Goal: Task Accomplishment & Management: Use online tool/utility

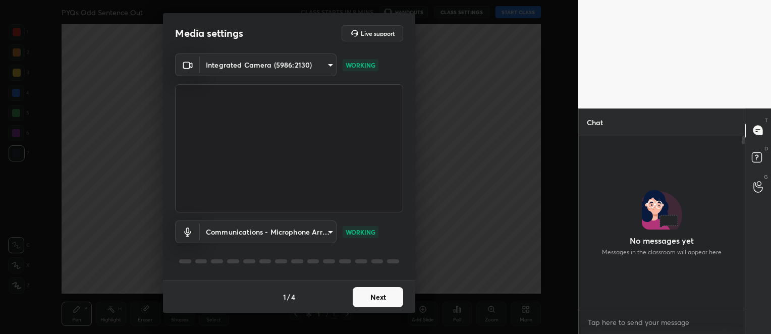
scroll to position [87, 163]
click at [391, 295] on button "Next" at bounding box center [378, 297] width 50 height 20
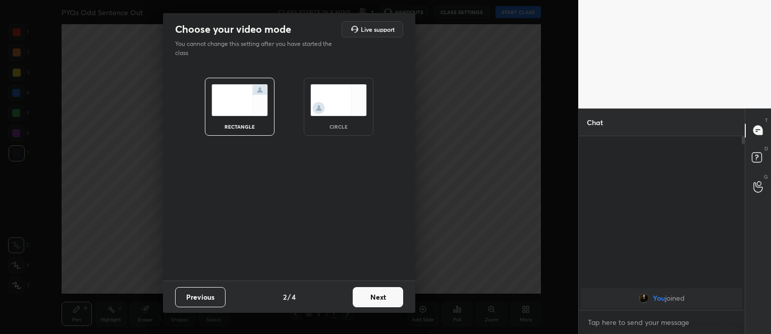
click at [391, 295] on button "Next" at bounding box center [378, 297] width 50 height 20
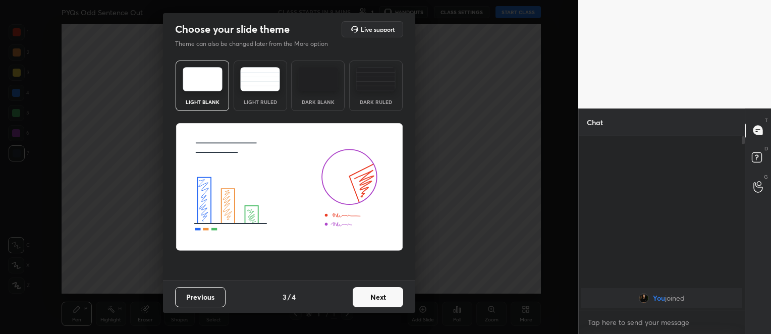
click at [390, 295] on button "Next" at bounding box center [378, 297] width 50 height 20
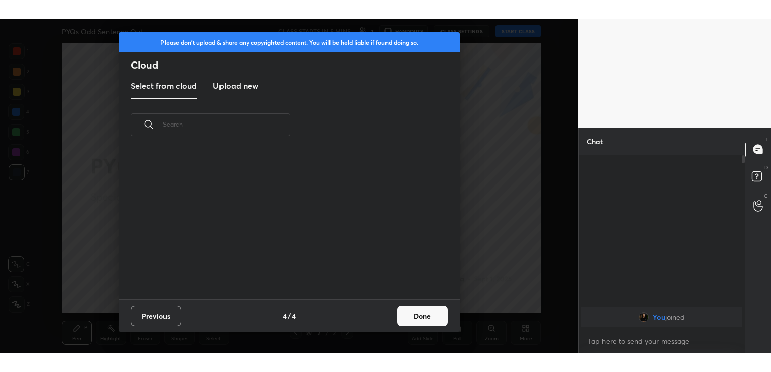
scroll to position [149, 324]
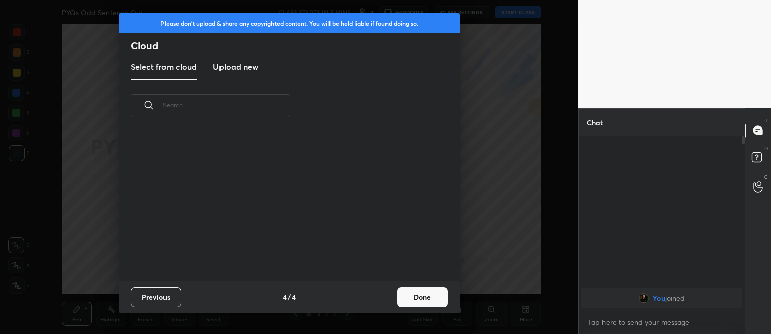
click at [248, 61] on h3 "Upload new" at bounding box center [235, 67] width 45 height 12
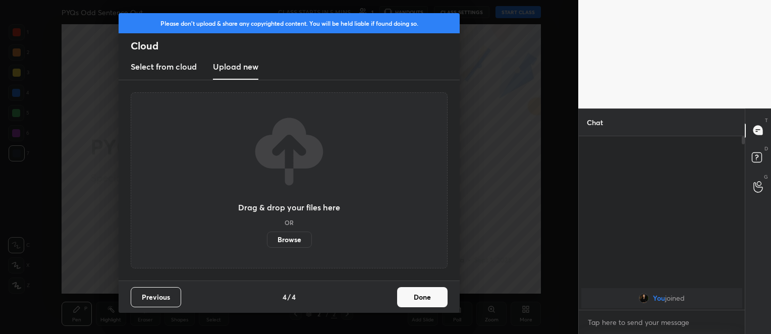
click at [297, 236] on label "Browse" at bounding box center [289, 240] width 45 height 16
click at [267, 236] on input "Browse" at bounding box center [267, 240] width 0 height 16
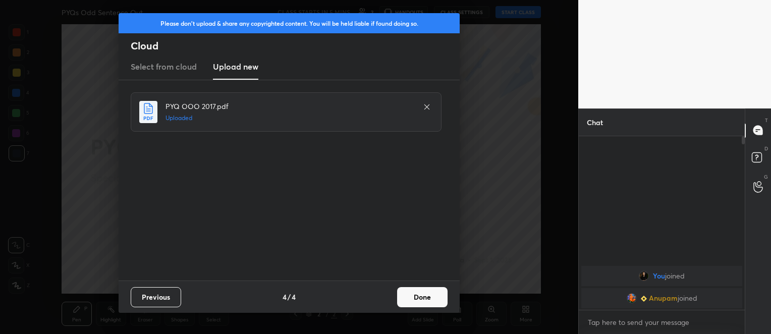
click at [425, 302] on button "Done" at bounding box center [422, 297] width 50 height 20
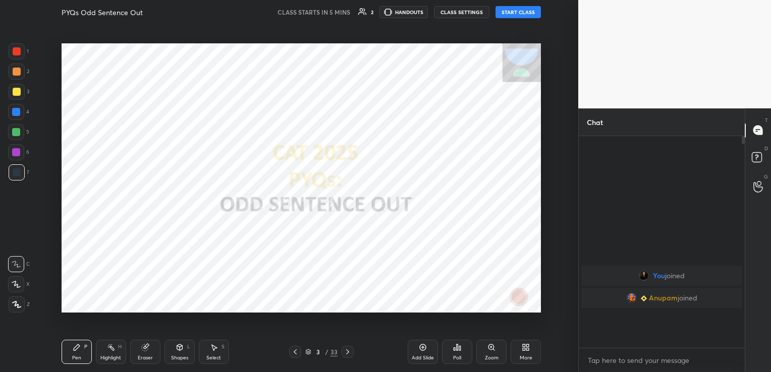
scroll to position [308, 537]
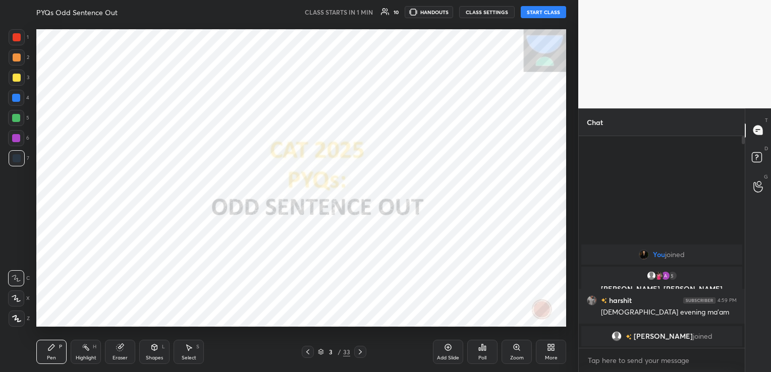
click at [539, 13] on button "START CLASS" at bounding box center [543, 12] width 45 height 12
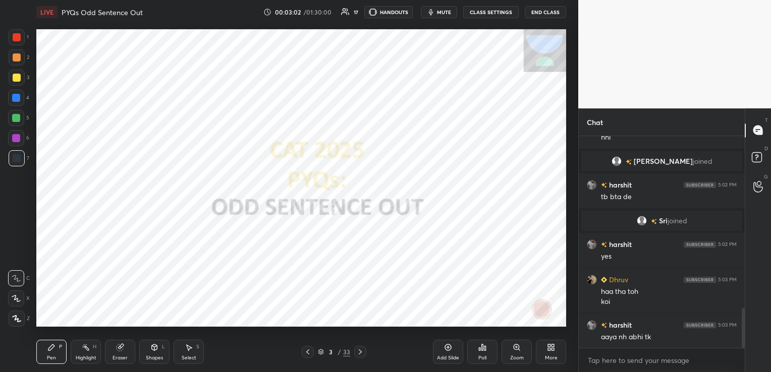
scroll to position [917, 0]
click at [361, 333] on icon at bounding box center [360, 352] width 8 height 8
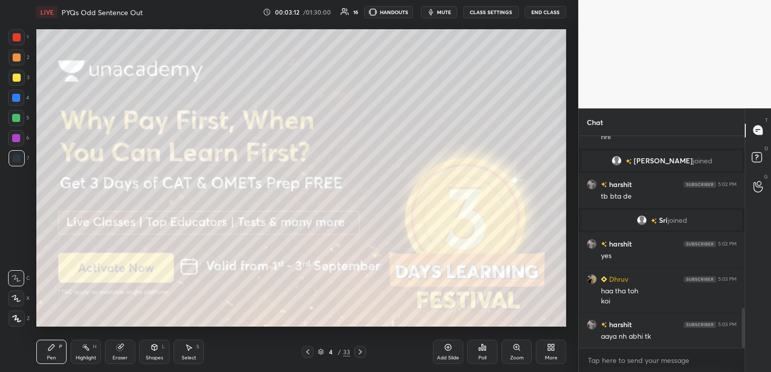
scroll to position [952, 0]
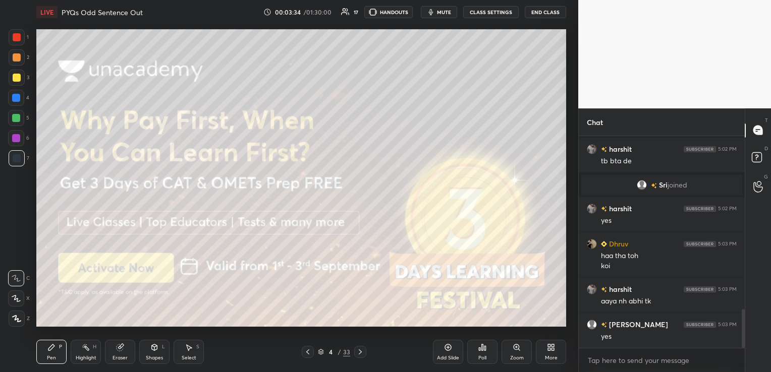
click at [15, 39] on div at bounding box center [17, 37] width 8 height 8
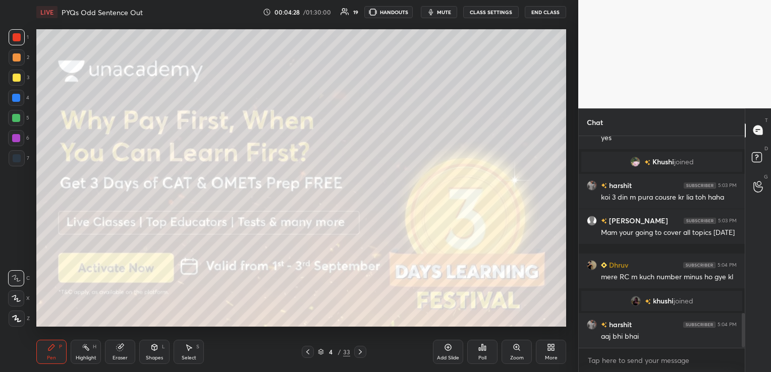
scroll to position [1109, 0]
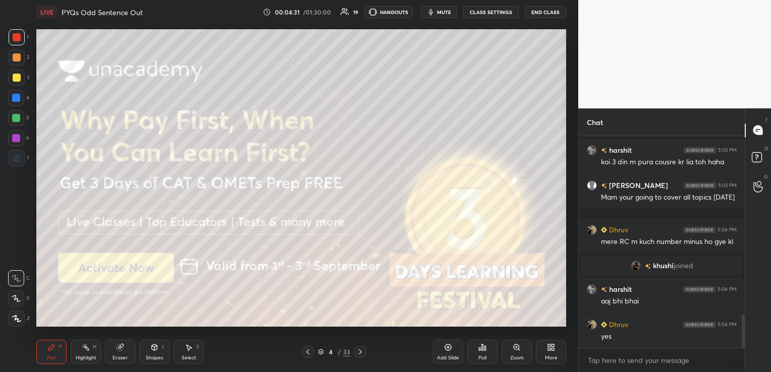
click at [359, 333] on icon at bounding box center [360, 352] width 8 height 8
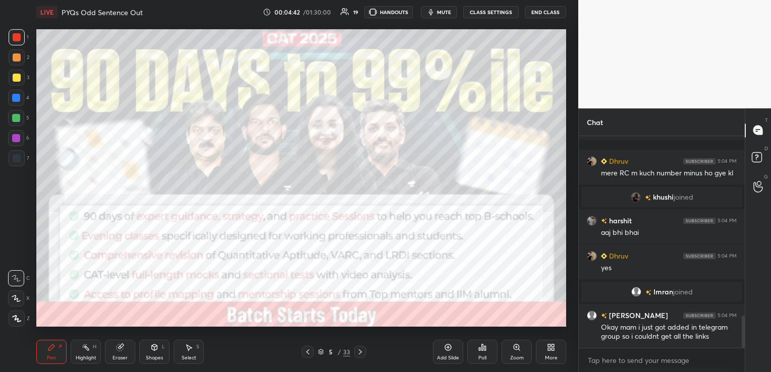
scroll to position [1172, 0]
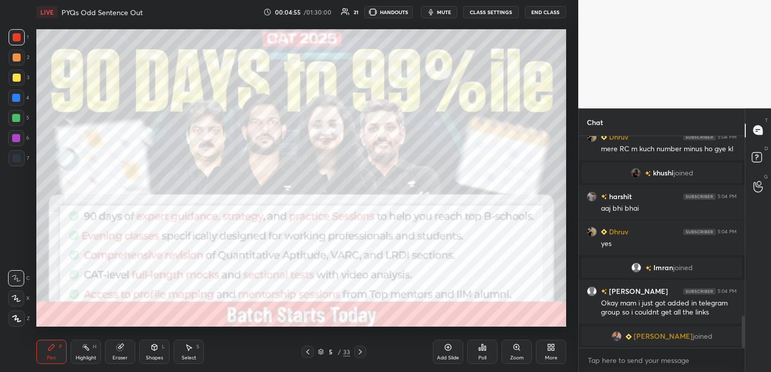
click at [359, 333] on icon at bounding box center [360, 352] width 8 height 8
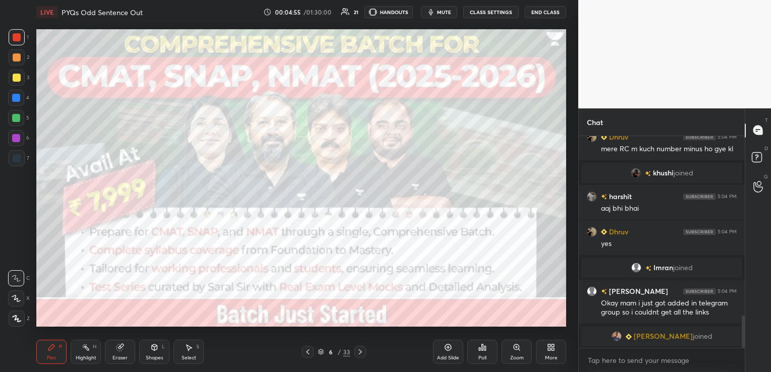
click at [359, 333] on icon at bounding box center [360, 352] width 8 height 8
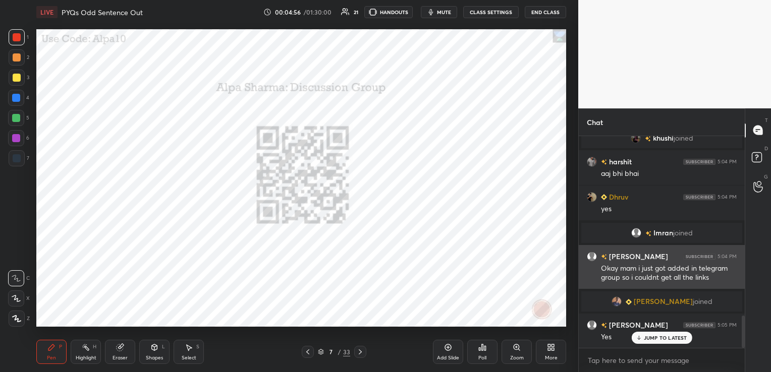
scroll to position [1177, 0]
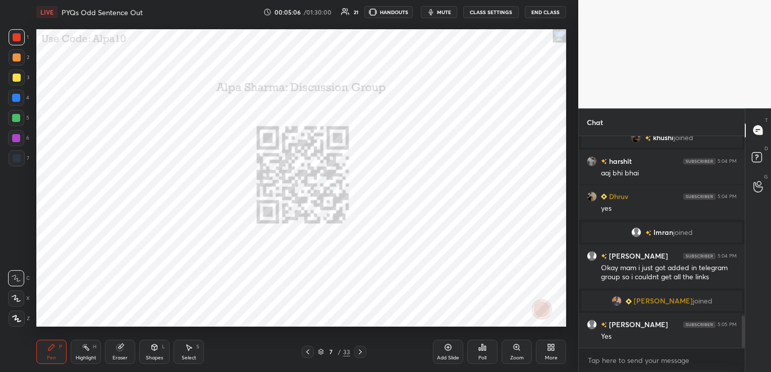
click at [308, 333] on icon at bounding box center [307, 352] width 3 height 5
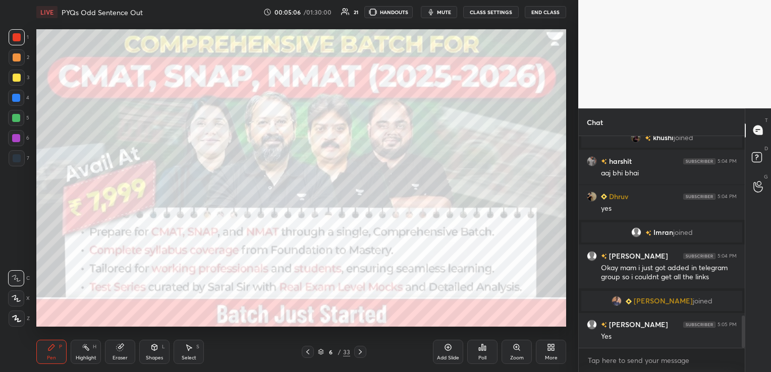
click at [308, 333] on icon at bounding box center [307, 352] width 3 height 5
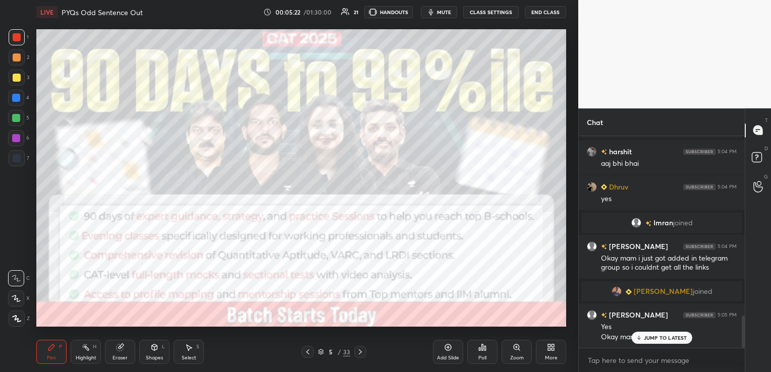
scroll to position [1187, 0]
click at [361, 333] on icon at bounding box center [360, 352] width 8 height 8
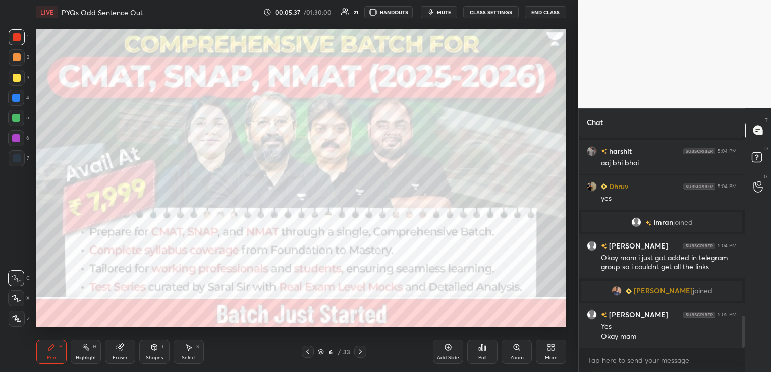
click at [356, 333] on icon at bounding box center [360, 352] width 8 height 8
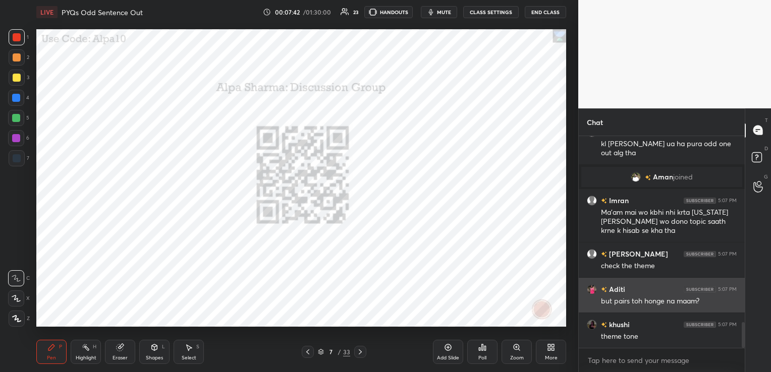
scroll to position [1582, 0]
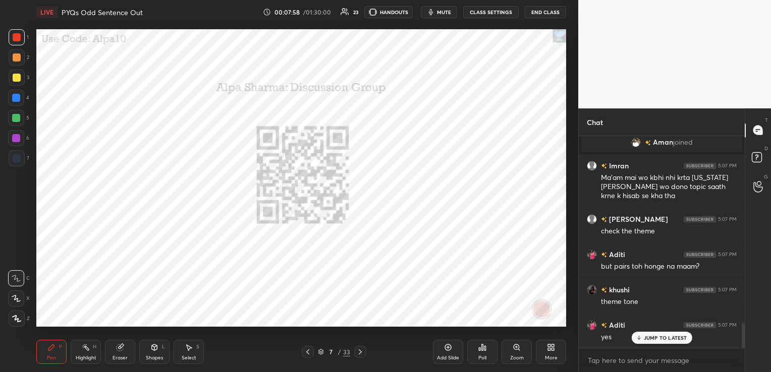
click at [125, 333] on div "Eraser" at bounding box center [120, 352] width 30 height 24
click at [20, 318] on span "Erase all" at bounding box center [16, 318] width 15 height 7
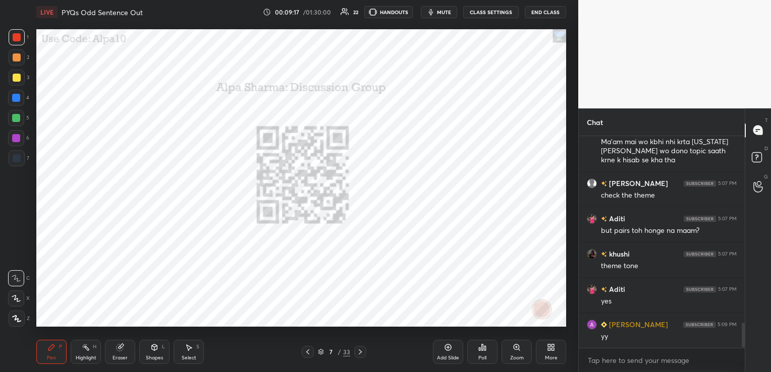
click at [119, 333] on icon at bounding box center [120, 348] width 8 height 8
click at [20, 323] on div "Erase all" at bounding box center [16, 319] width 16 height 16
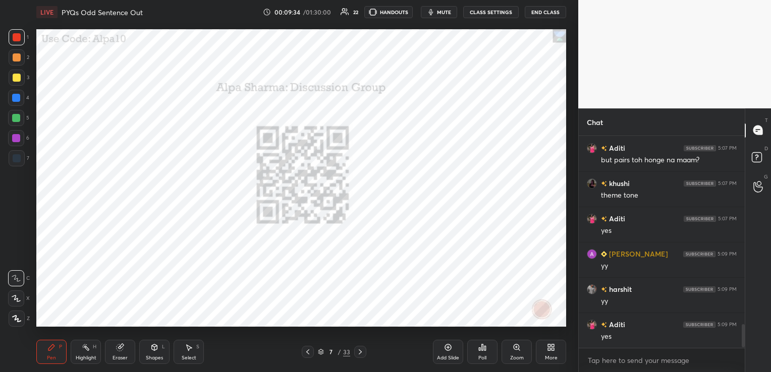
scroll to position [1759, 0]
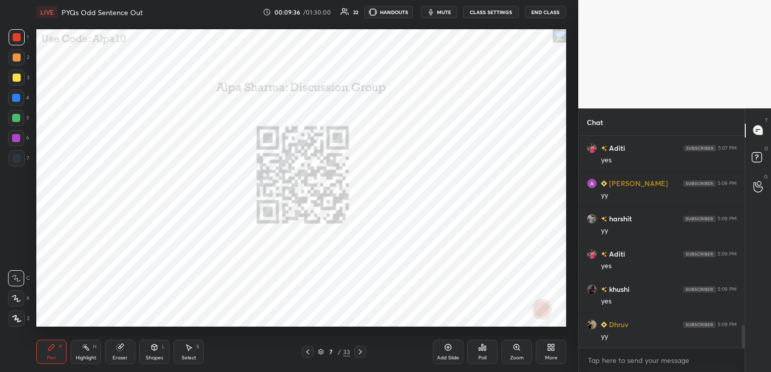
click at [320, 333] on icon at bounding box center [320, 353] width 5 height 2
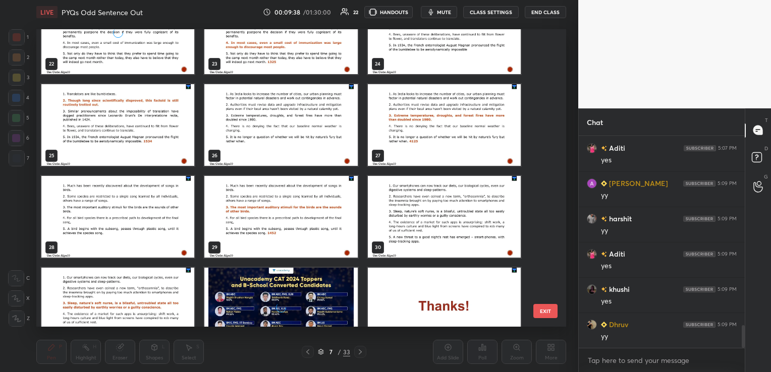
scroll to position [711, 0]
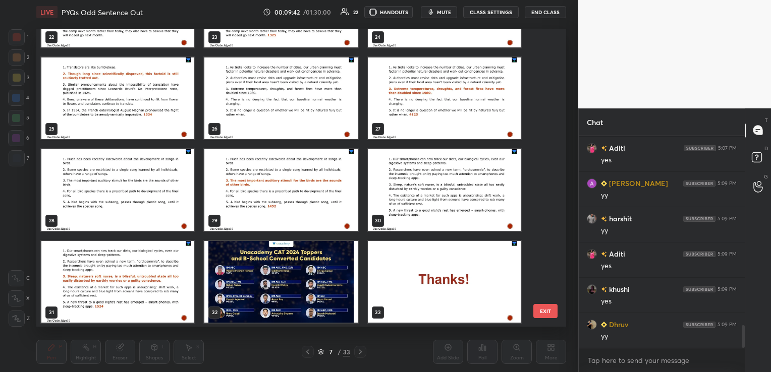
click at [136, 204] on img "grid" at bounding box center [117, 190] width 153 height 82
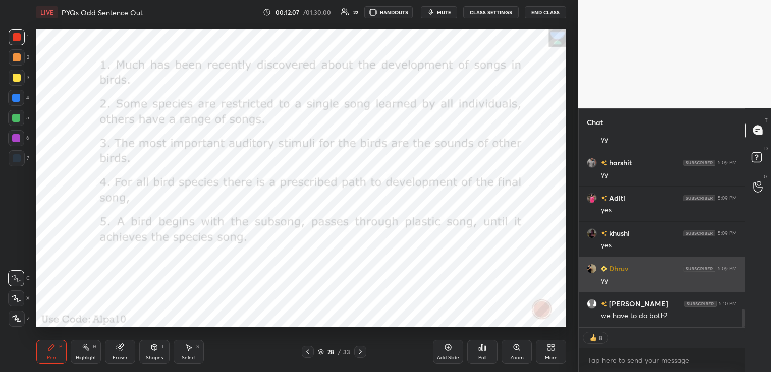
scroll to position [1850, 0]
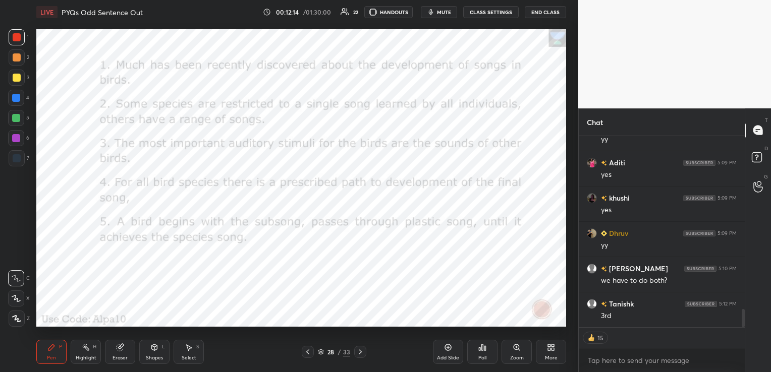
click at [486, 333] on div "Poll" at bounding box center [482, 352] width 30 height 24
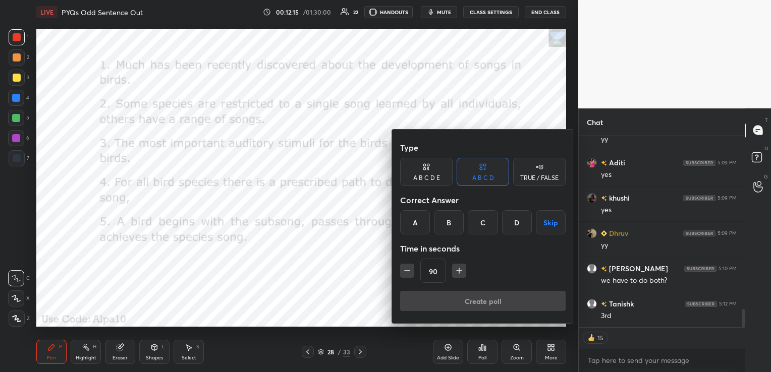
click at [488, 226] on div "C" at bounding box center [483, 222] width 30 height 24
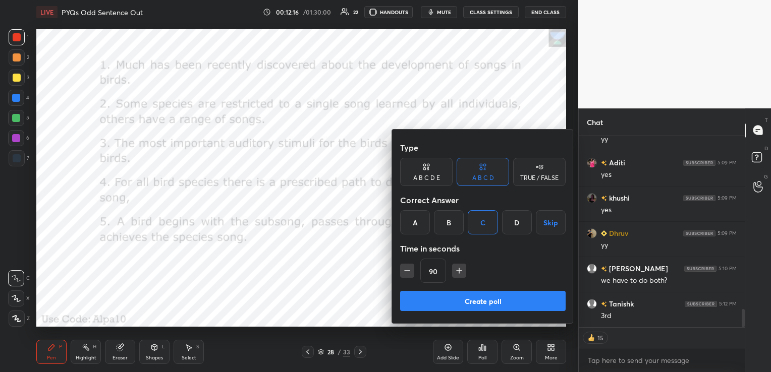
click at [408, 271] on icon "button" at bounding box center [407, 271] width 5 height 0
click at [406, 270] on icon "button" at bounding box center [407, 271] width 10 height 10
click at [405, 268] on icon "button" at bounding box center [407, 271] width 10 height 10
type input "30"
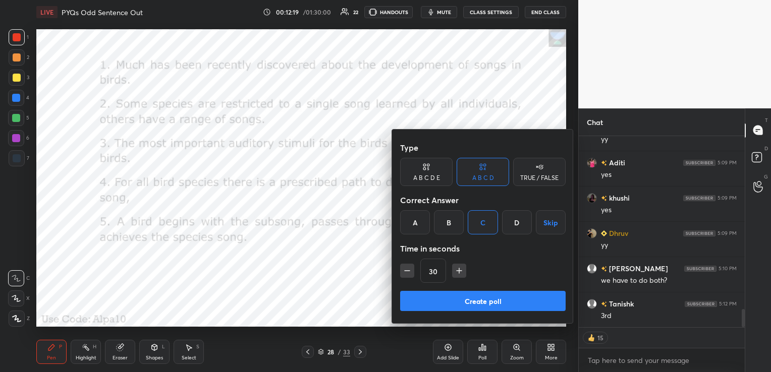
click at [430, 294] on button "Create poll" at bounding box center [482, 301] width 165 height 20
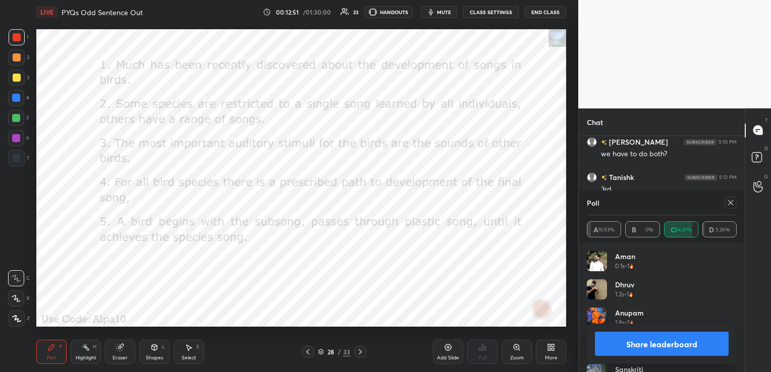
scroll to position [2012, 0]
click at [732, 201] on icon at bounding box center [730, 202] width 5 height 5
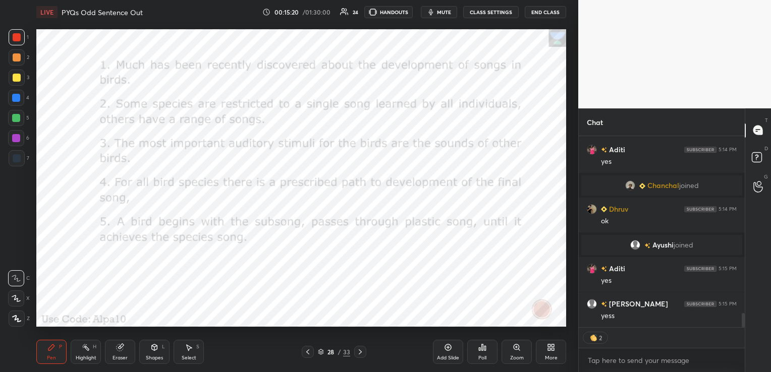
scroll to position [2426, 0]
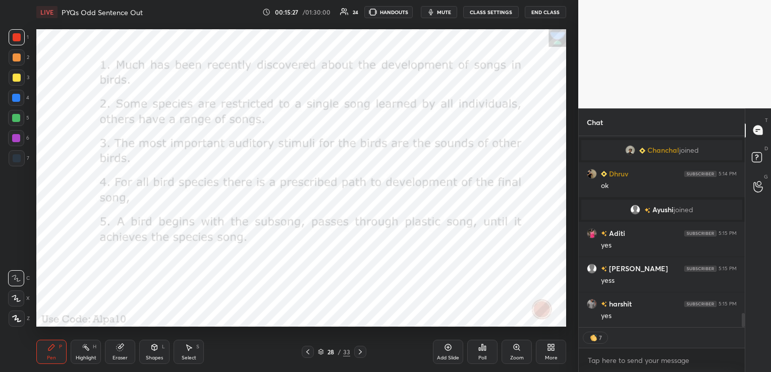
click at [121, 333] on div "Eraser" at bounding box center [120, 352] width 30 height 24
click at [20, 321] on span "Erase all" at bounding box center [16, 318] width 15 height 7
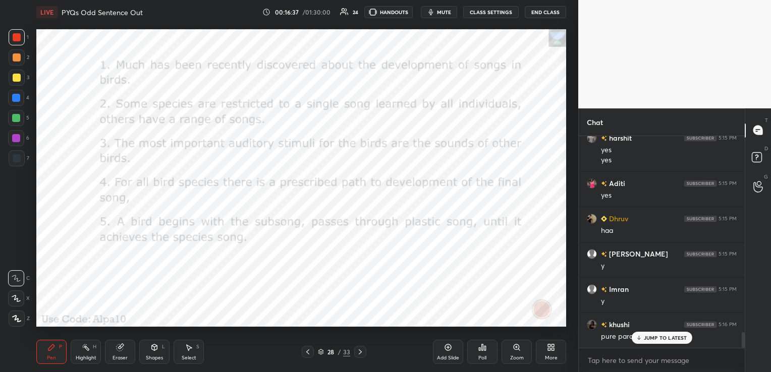
scroll to position [2645, 0]
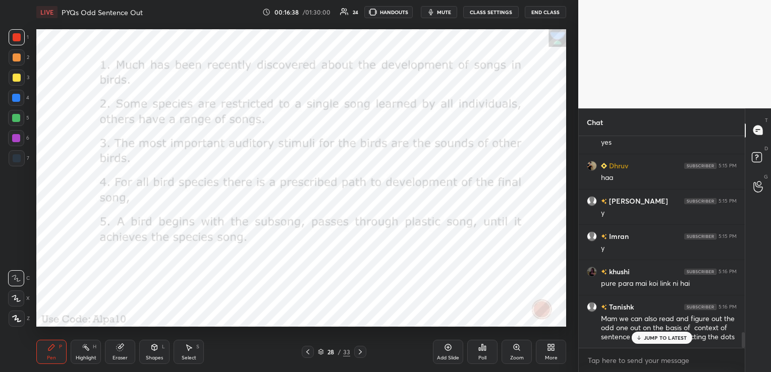
click at [123, 333] on icon at bounding box center [120, 348] width 8 height 8
click at [21, 317] on span "Erase all" at bounding box center [16, 318] width 15 height 7
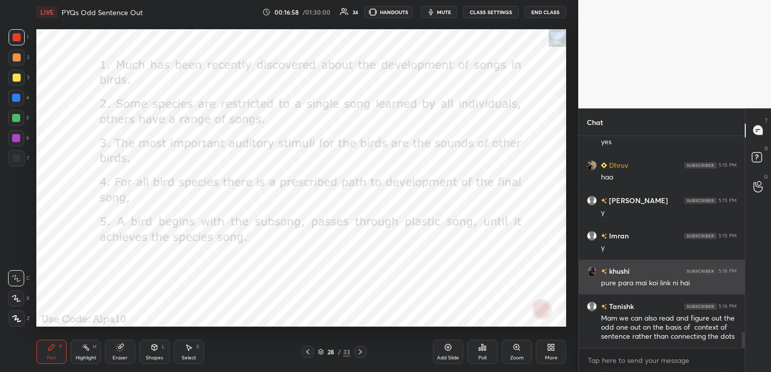
scroll to position [2681, 0]
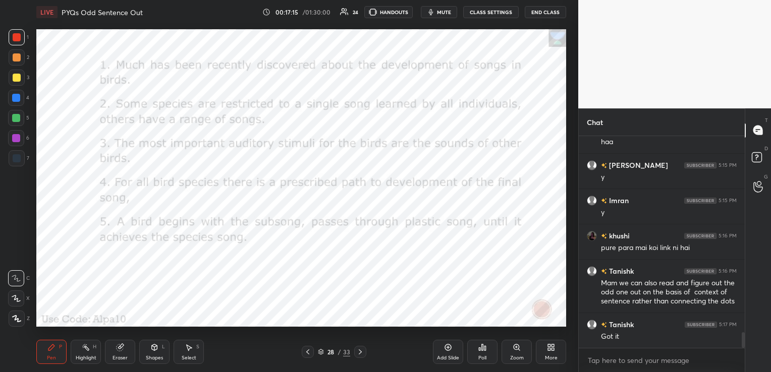
click at [361, 333] on icon at bounding box center [360, 352] width 8 height 8
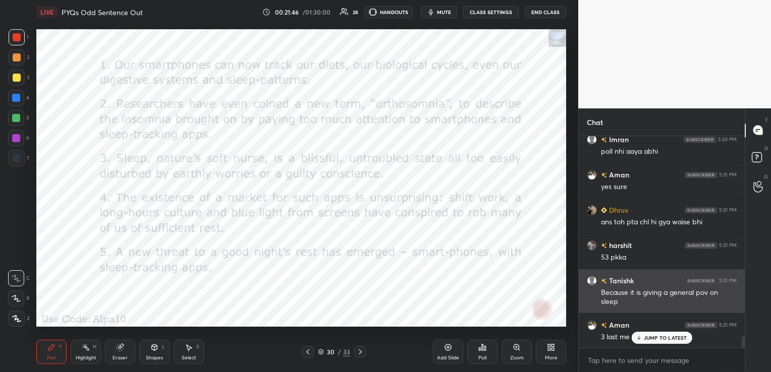
scroll to position [3523, 0]
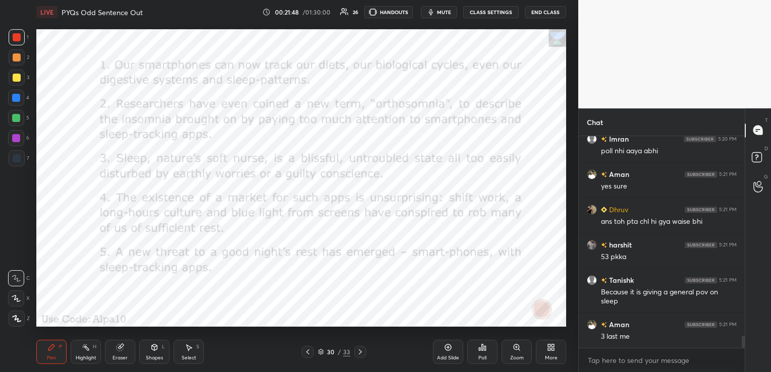
click at [435, 9] on icon "button" at bounding box center [431, 12] width 8 height 8
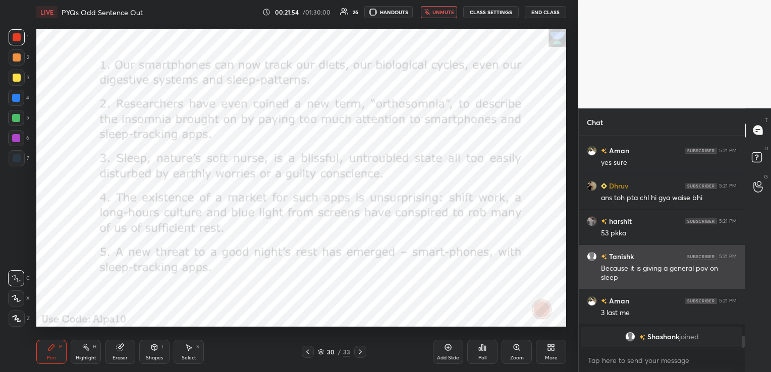
scroll to position [3548, 0]
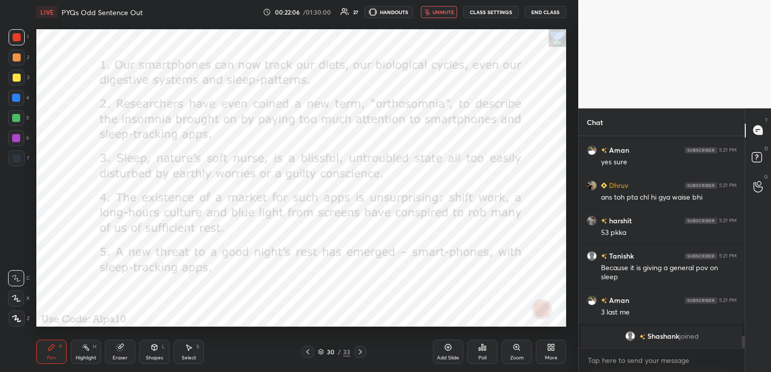
click at [436, 10] on span "unmute" at bounding box center [443, 12] width 22 height 7
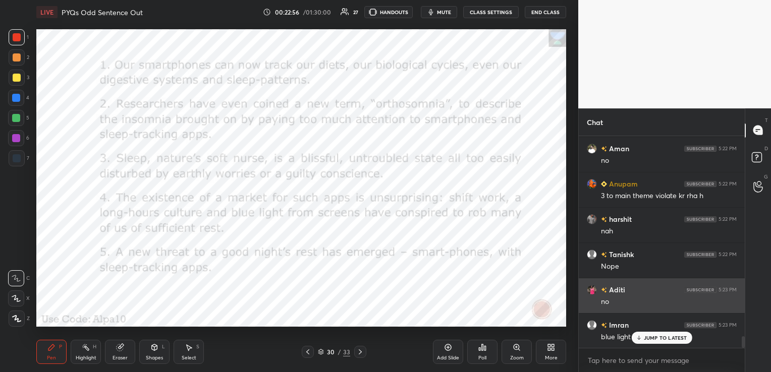
scroll to position [3709, 0]
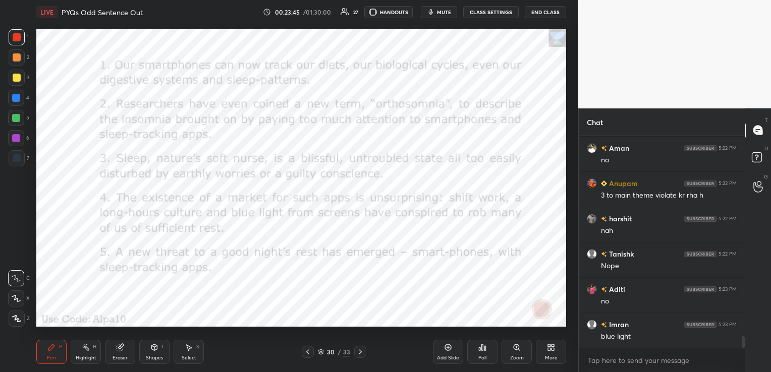
click at [119, 333] on icon at bounding box center [120, 348] width 7 height 7
click at [22, 318] on span "Erase all" at bounding box center [16, 318] width 15 height 7
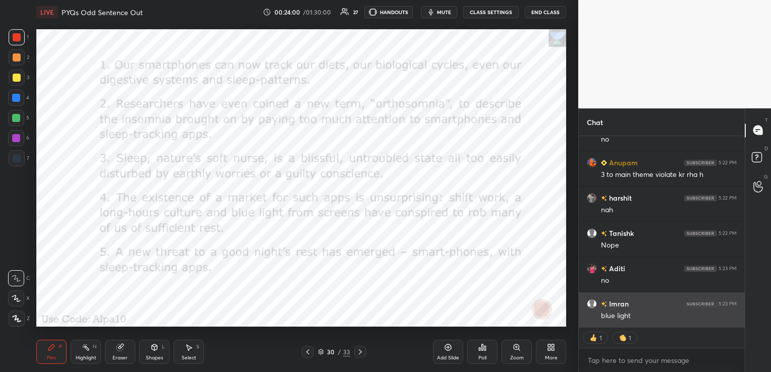
scroll to position [3754, 0]
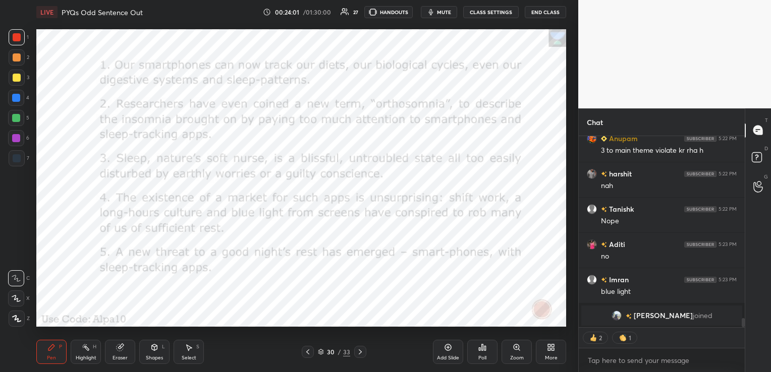
click at [320, 333] on icon at bounding box center [320, 351] width 5 height 3
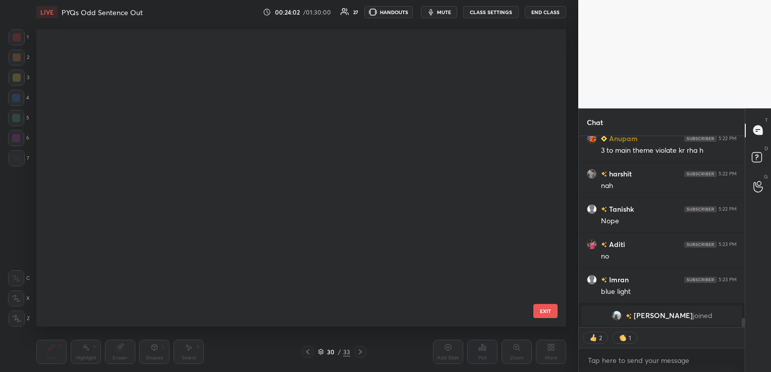
scroll to position [295, 525]
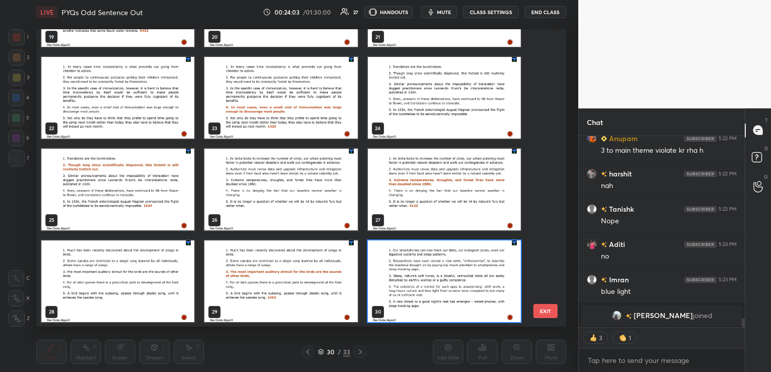
click at [298, 185] on img "grid" at bounding box center [280, 190] width 153 height 82
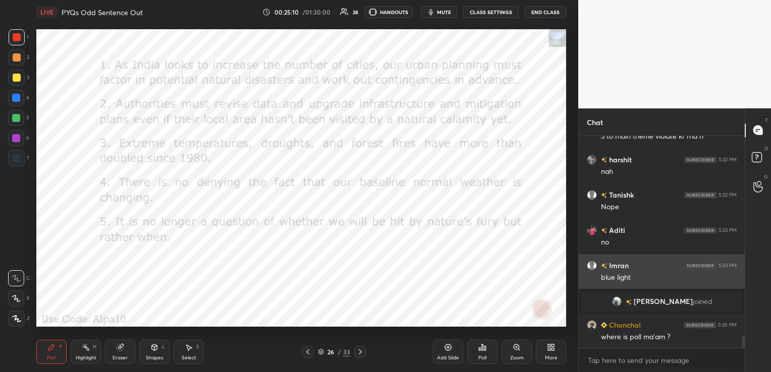
scroll to position [3689, 0]
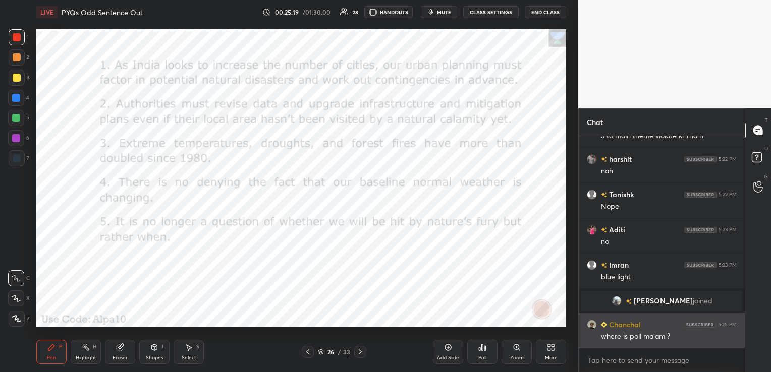
click at [592, 326] on img "grid" at bounding box center [592, 324] width 10 height 10
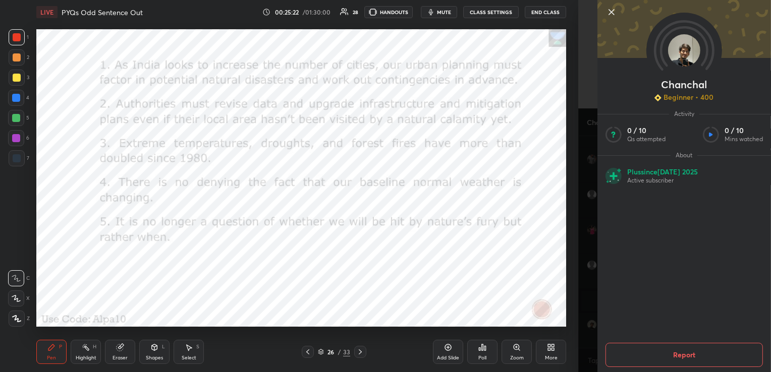
click at [612, 14] on icon at bounding box center [611, 12] width 12 height 12
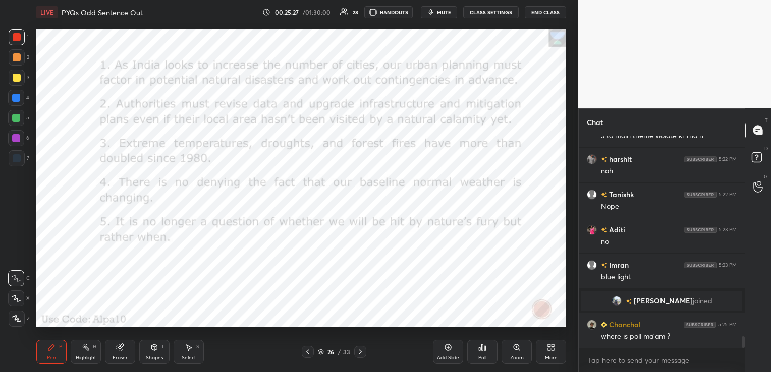
click at [489, 333] on div "Poll" at bounding box center [482, 352] width 30 height 24
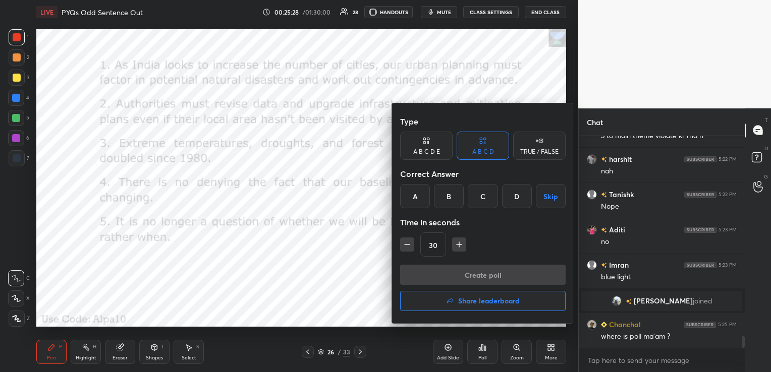
click at [440, 147] on div "A B C D E" at bounding box center [426, 146] width 52 height 28
click at [467, 197] on div "C" at bounding box center [469, 196] width 24 height 24
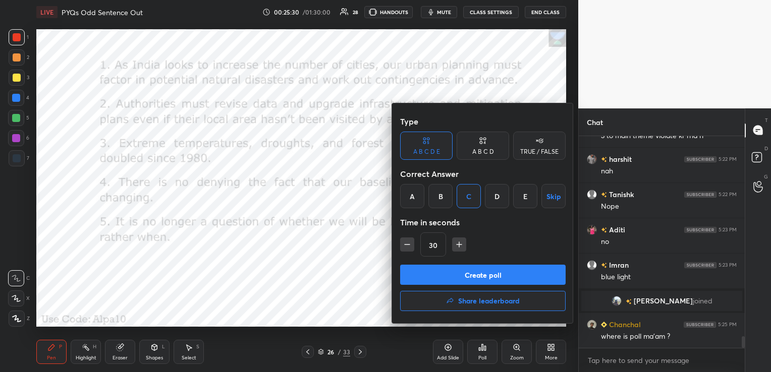
click at [457, 244] on icon "button" at bounding box center [459, 245] width 10 height 10
click at [411, 246] on icon "button" at bounding box center [407, 245] width 10 height 10
click at [454, 244] on icon "button" at bounding box center [459, 245] width 10 height 10
type input "60"
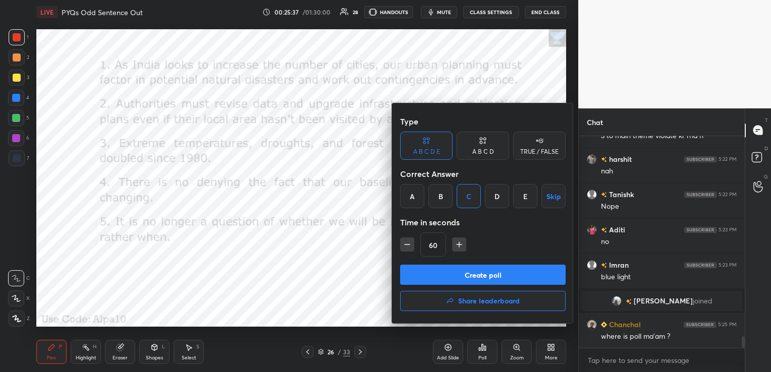
click at [463, 270] on button "Create poll" at bounding box center [482, 275] width 165 height 20
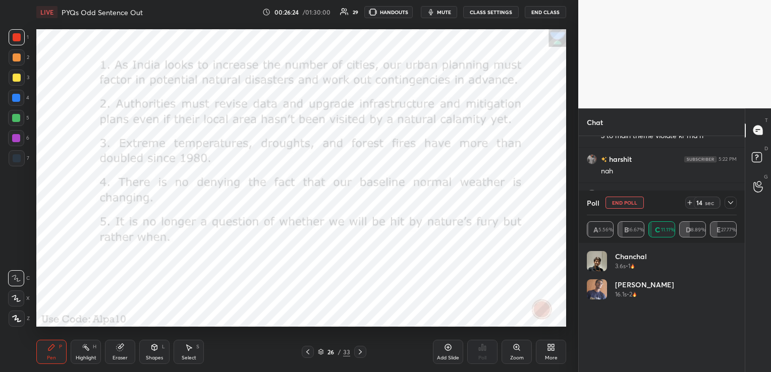
scroll to position [3765, 0]
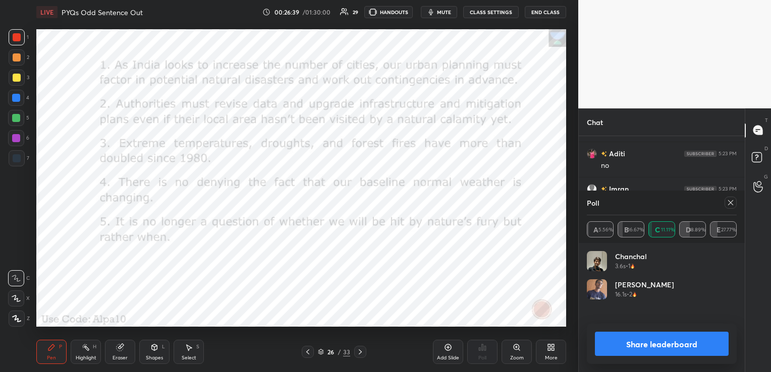
click at [729, 203] on icon at bounding box center [730, 203] width 8 height 8
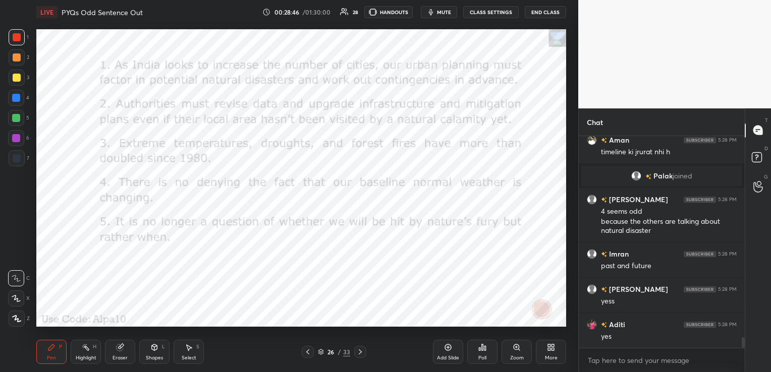
scroll to position [4078, 0]
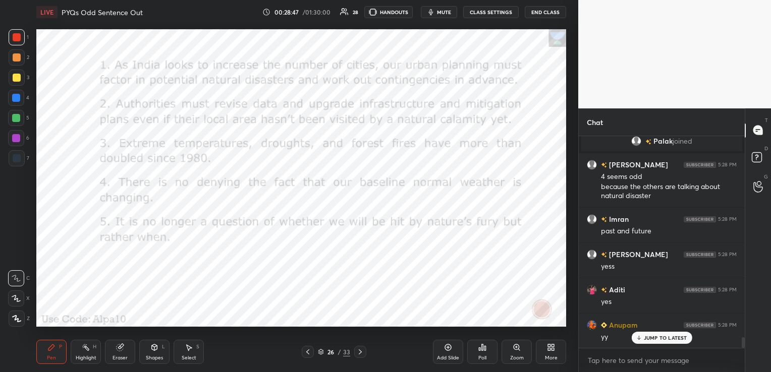
click at [121, 333] on div "Eraser" at bounding box center [120, 352] width 30 height 24
click at [16, 318] on span "Erase all" at bounding box center [16, 318] width 15 height 7
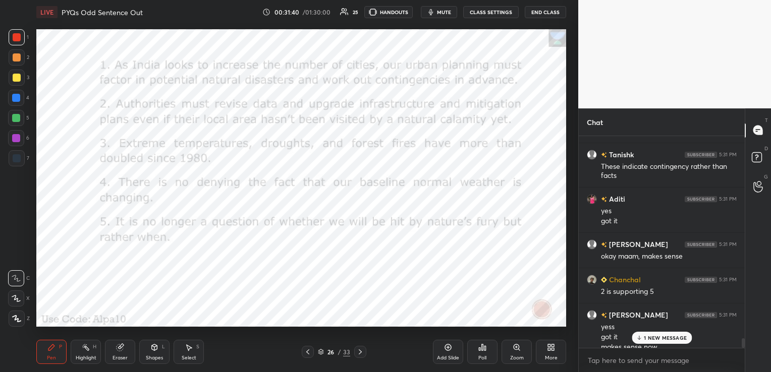
scroll to position [4489, 0]
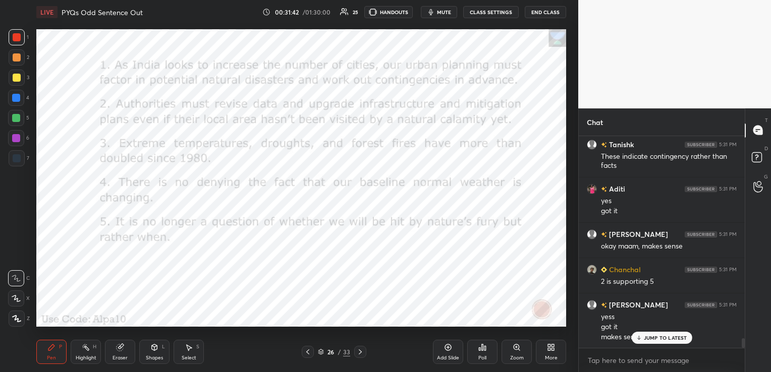
click at [125, 333] on div "Eraser" at bounding box center [120, 352] width 30 height 24
click at [19, 318] on span "Erase all" at bounding box center [16, 318] width 15 height 7
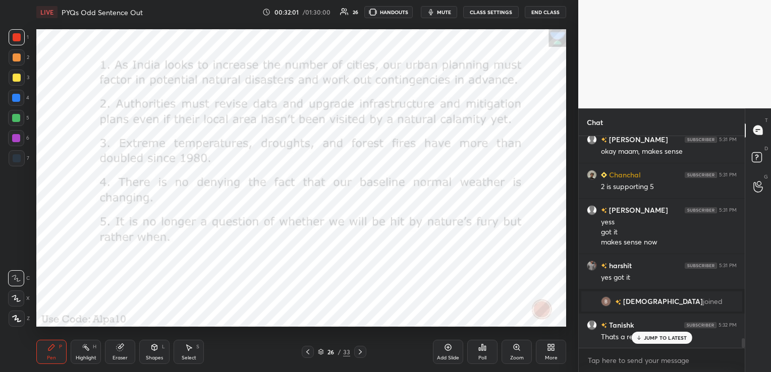
scroll to position [4379, 0]
click at [318, 333] on icon at bounding box center [321, 352] width 6 height 6
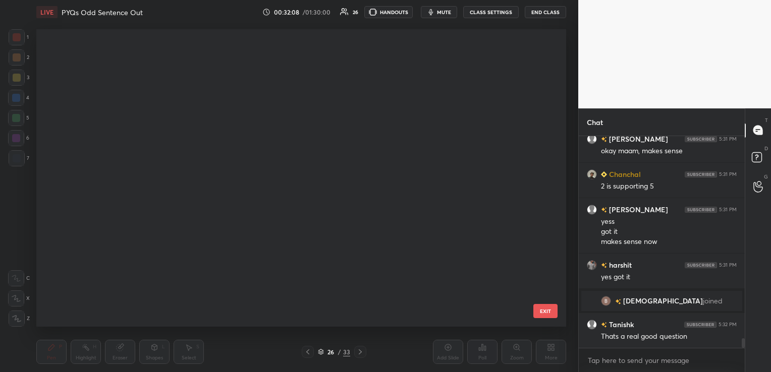
scroll to position [295, 525]
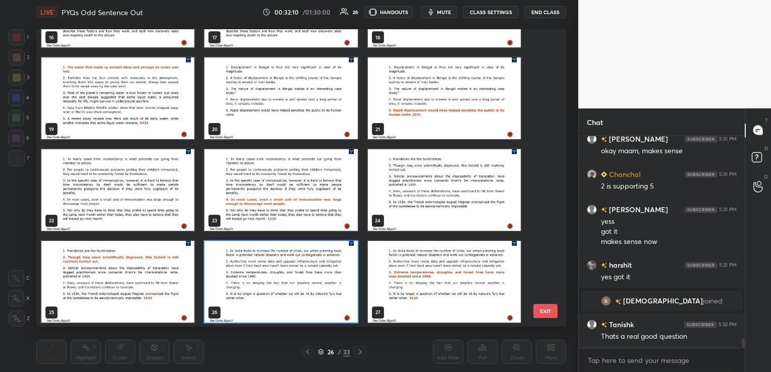
click at [307, 88] on img "grid" at bounding box center [280, 99] width 153 height 82
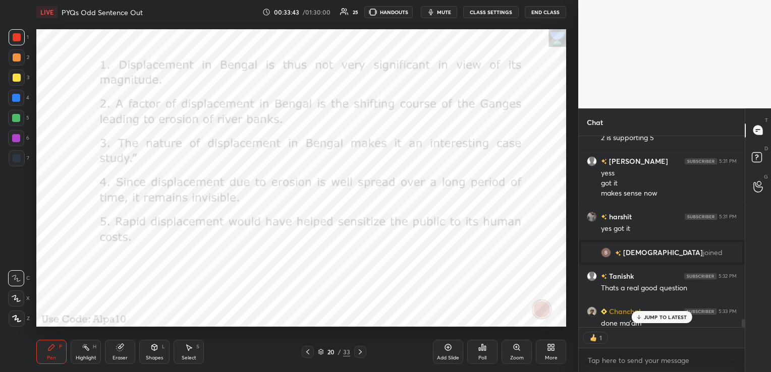
scroll to position [4435, 0]
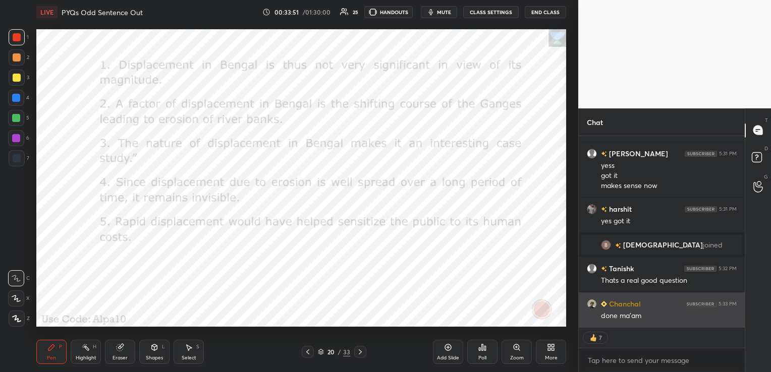
click at [595, 304] on img "grid" at bounding box center [592, 304] width 10 height 10
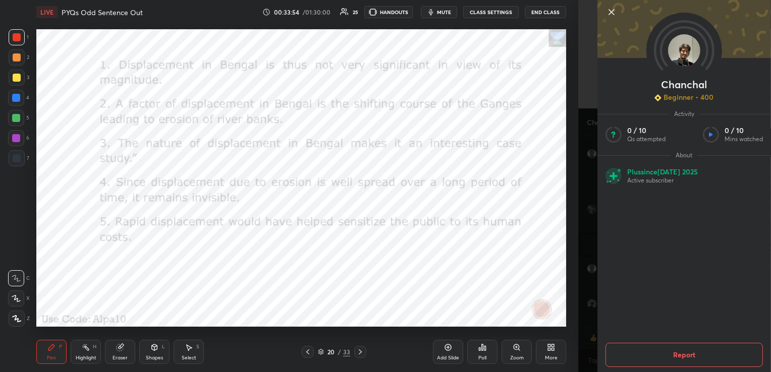
click at [609, 10] on icon at bounding box center [611, 12] width 5 height 5
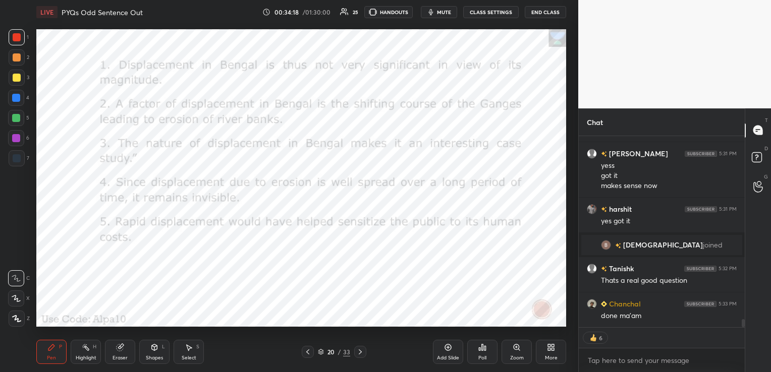
click at [490, 333] on div "Poll" at bounding box center [482, 352] width 30 height 24
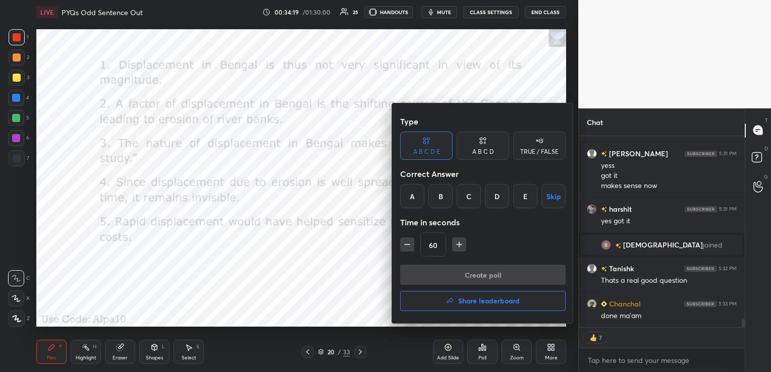
click at [531, 198] on div "E" at bounding box center [525, 196] width 24 height 24
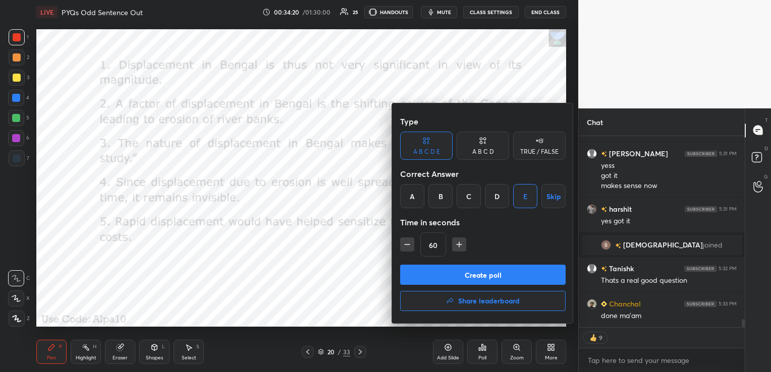
click at [523, 279] on button "Create poll" at bounding box center [482, 275] width 165 height 20
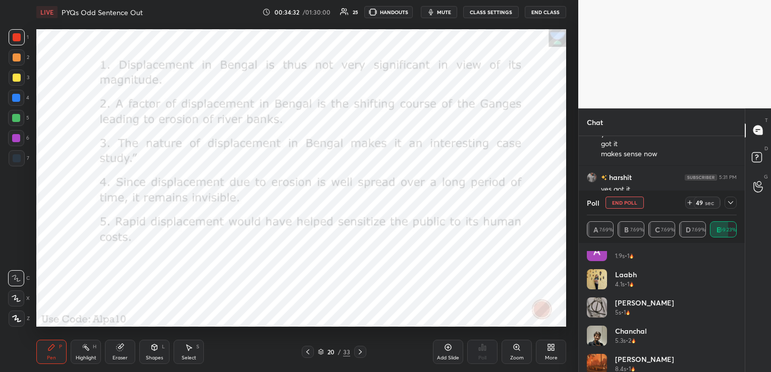
scroll to position [161, 0]
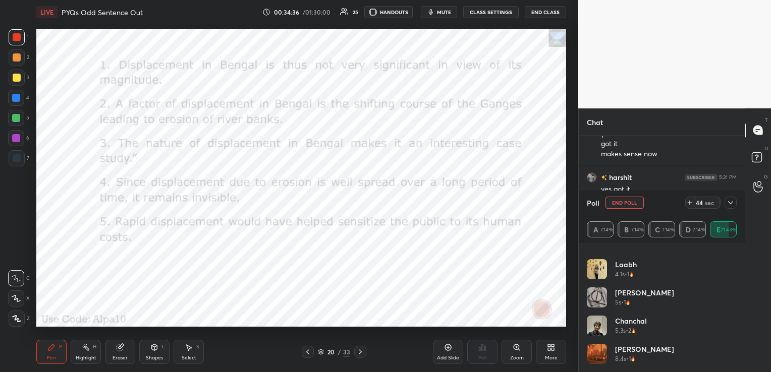
click at [730, 205] on icon at bounding box center [730, 203] width 8 height 8
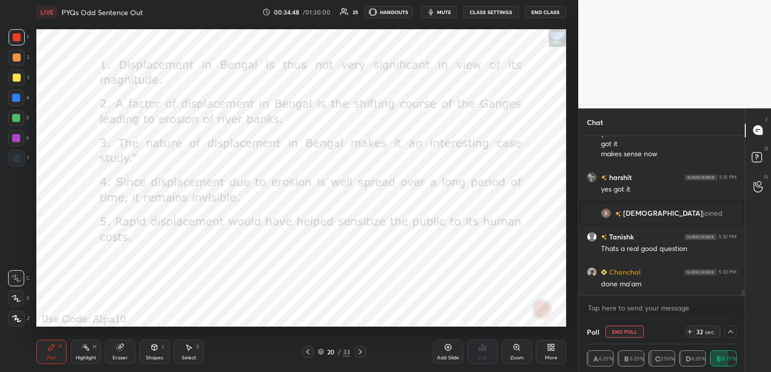
click at [732, 326] on div at bounding box center [730, 332] width 12 height 12
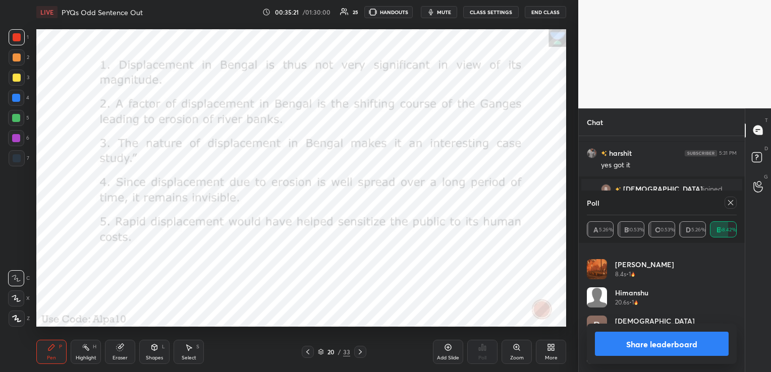
click at [729, 203] on icon at bounding box center [730, 203] width 8 height 8
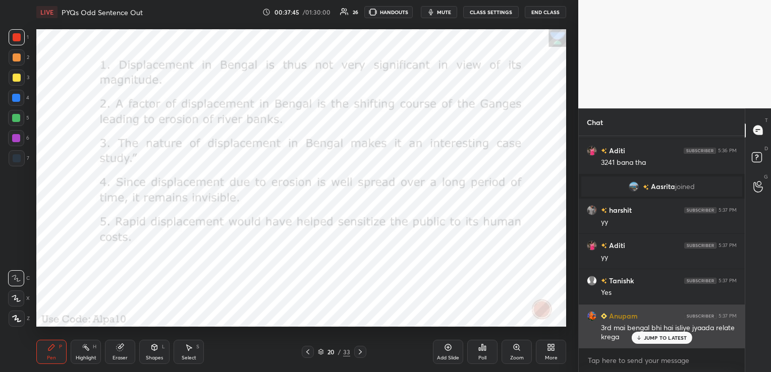
scroll to position [4777, 0]
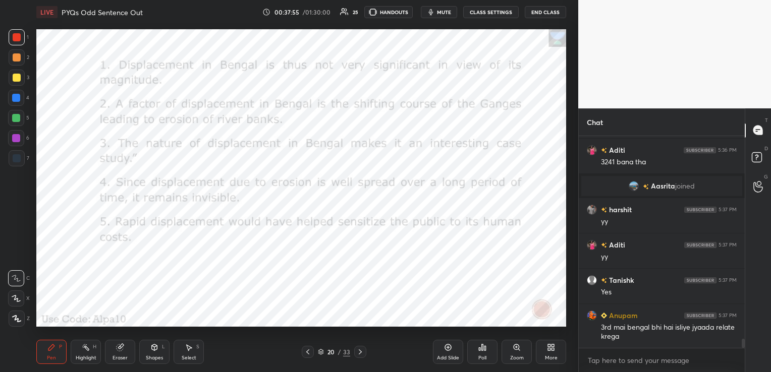
click at [114, 333] on div "Eraser" at bounding box center [120, 352] width 30 height 24
click at [18, 321] on span "Erase all" at bounding box center [16, 318] width 15 height 7
click at [321, 333] on icon at bounding box center [320, 353] width 5 height 2
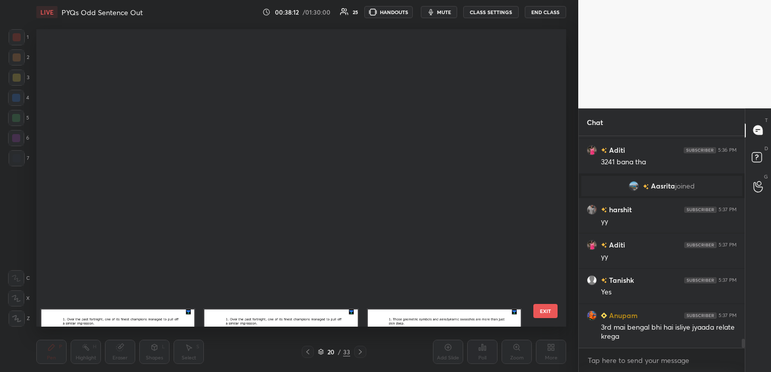
scroll to position [295, 525]
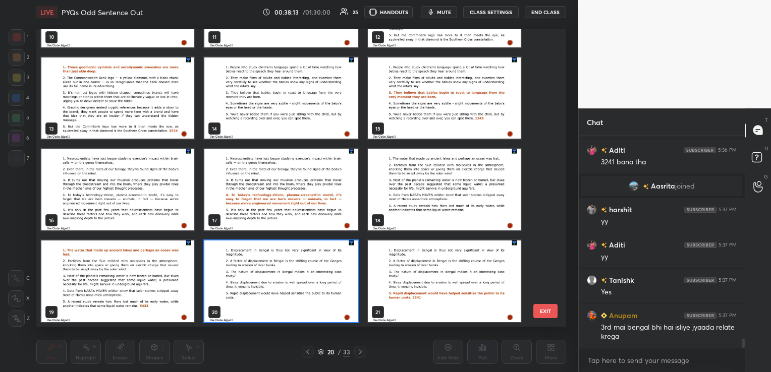
click at [298, 111] on img "grid" at bounding box center [280, 98] width 153 height 82
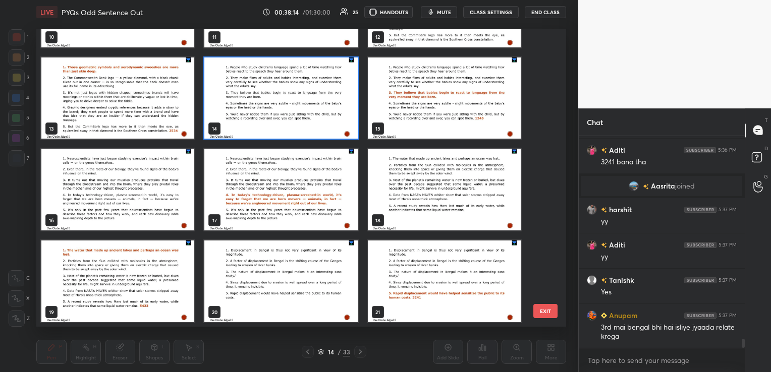
click at [298, 111] on img "grid" at bounding box center [280, 98] width 153 height 82
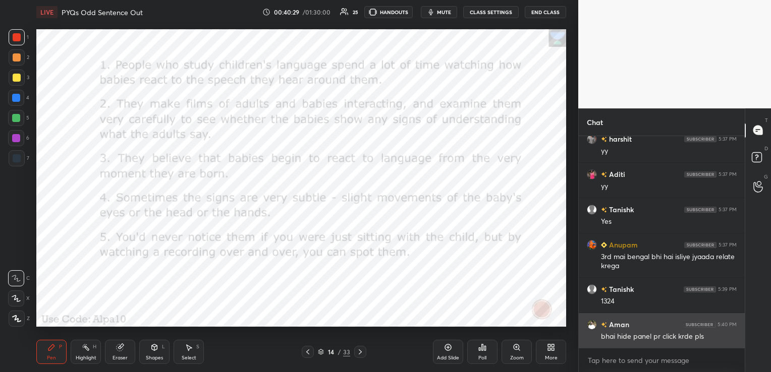
scroll to position [4882, 0]
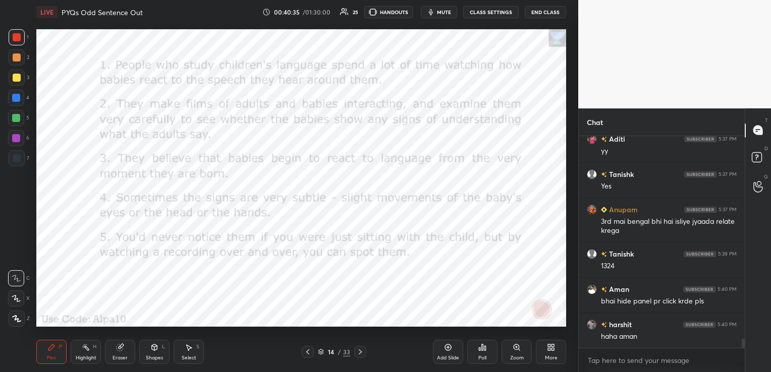
click at [482, 333] on icon at bounding box center [483, 348] width 2 height 6
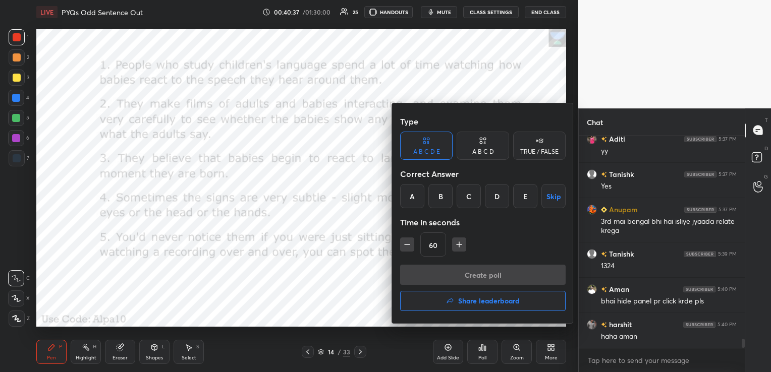
click at [414, 188] on div "A" at bounding box center [412, 196] width 24 height 24
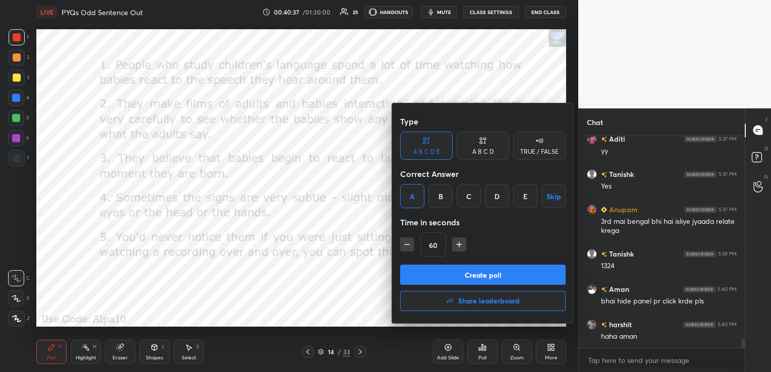
click at [409, 245] on icon "button" at bounding box center [407, 245] width 10 height 10
type input "45"
click at [432, 279] on button "Create poll" at bounding box center [482, 275] width 165 height 20
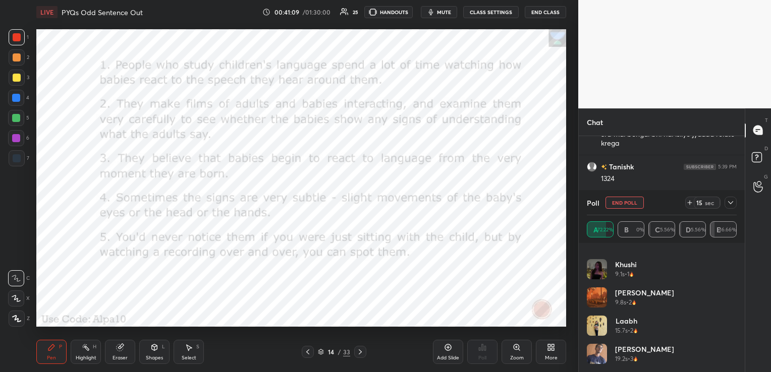
scroll to position [5006, 0]
click at [732, 199] on icon at bounding box center [730, 203] width 8 height 8
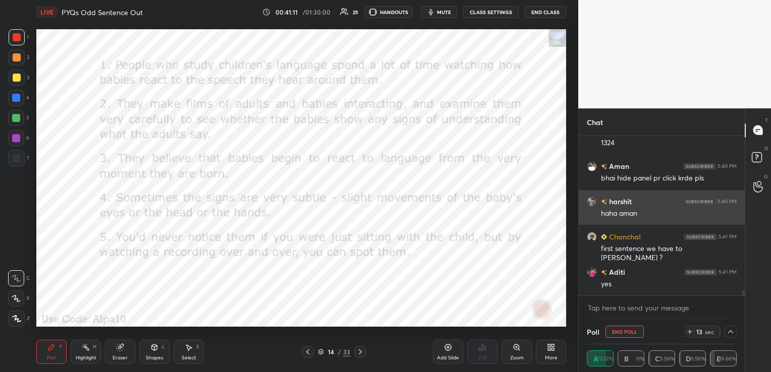
scroll to position [0, 0]
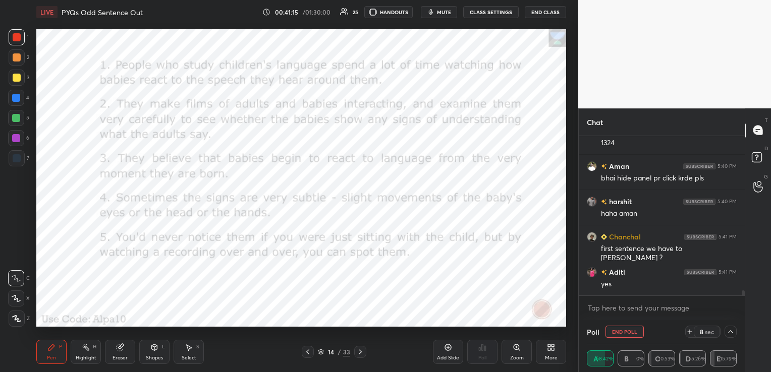
click at [729, 332] on icon at bounding box center [730, 331] width 5 height 3
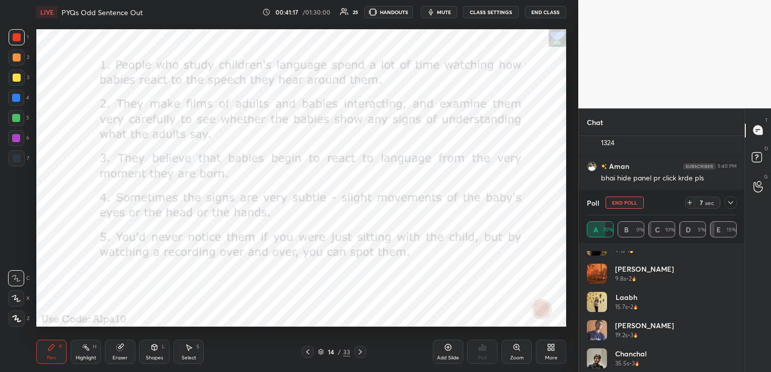
scroll to position [274, 0]
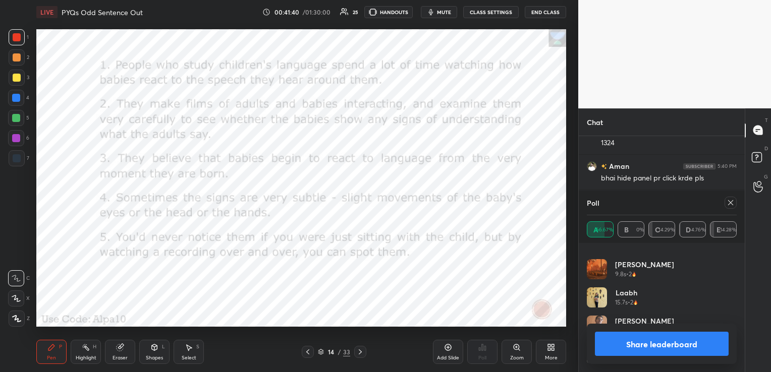
click at [731, 203] on icon at bounding box center [730, 203] width 8 height 8
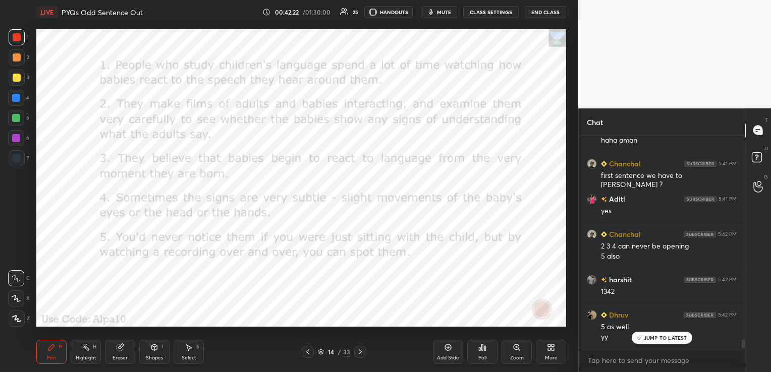
scroll to position [5079, 0]
click at [483, 333] on div "Poll" at bounding box center [482, 352] width 30 height 24
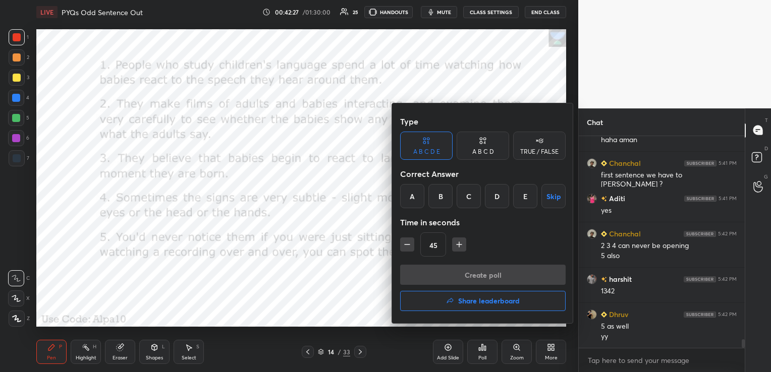
click at [522, 195] on div "E" at bounding box center [525, 196] width 24 height 24
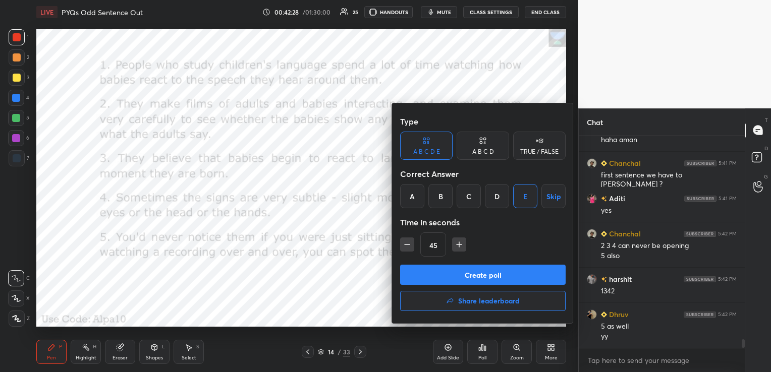
click at [437, 272] on button "Create poll" at bounding box center [482, 275] width 165 height 20
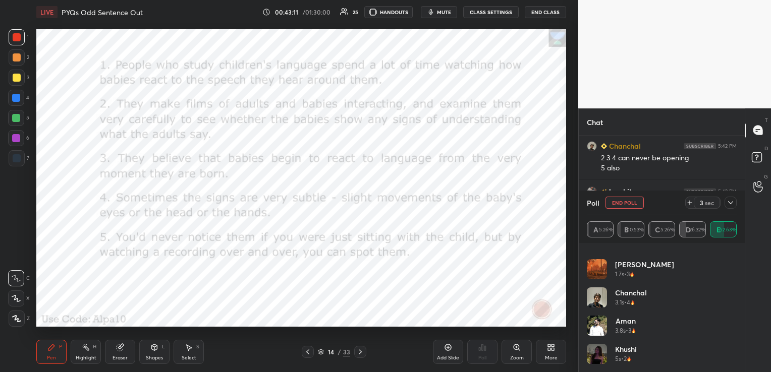
scroll to position [5202, 0]
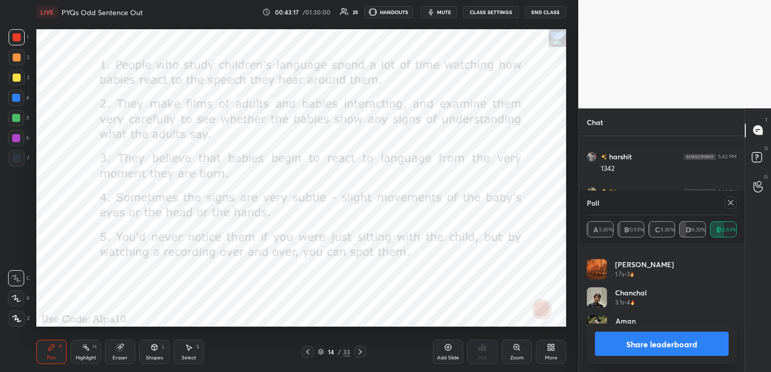
click at [733, 203] on icon at bounding box center [730, 203] width 8 height 8
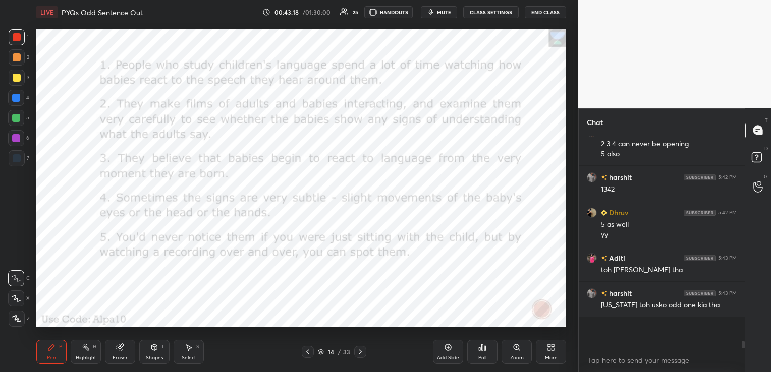
scroll to position [206, 163]
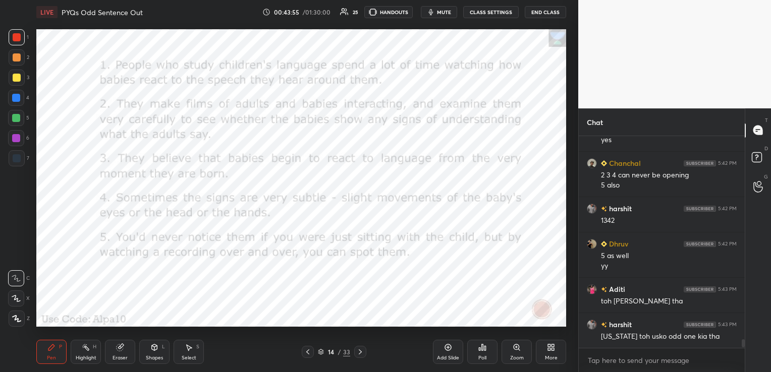
click at [125, 333] on div "Eraser" at bounding box center [119, 358] width 15 height 5
click at [19, 319] on span "Erase all" at bounding box center [16, 318] width 15 height 7
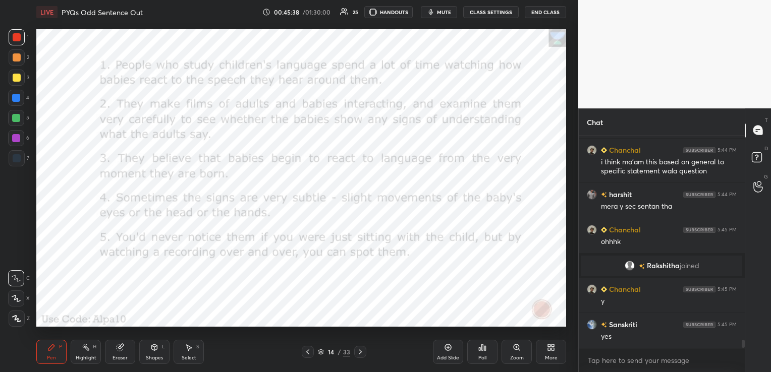
scroll to position [5232, 0]
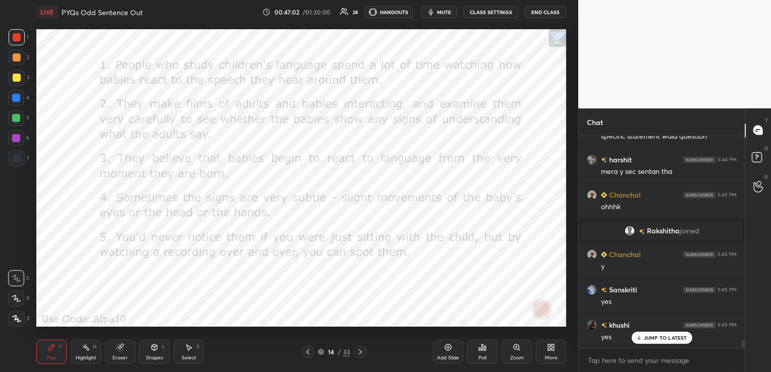
click at [123, 333] on div "Eraser" at bounding box center [119, 358] width 15 height 5
click at [14, 319] on span "Erase all" at bounding box center [16, 318] width 15 height 7
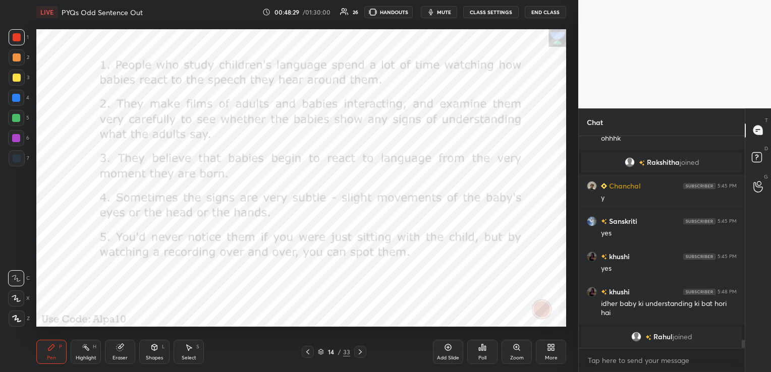
scroll to position [5301, 0]
click at [124, 333] on icon at bounding box center [120, 348] width 8 height 8
click at [21, 314] on div "Erase all" at bounding box center [16, 319] width 16 height 16
click at [322, 333] on icon at bounding box center [320, 351] width 5 height 3
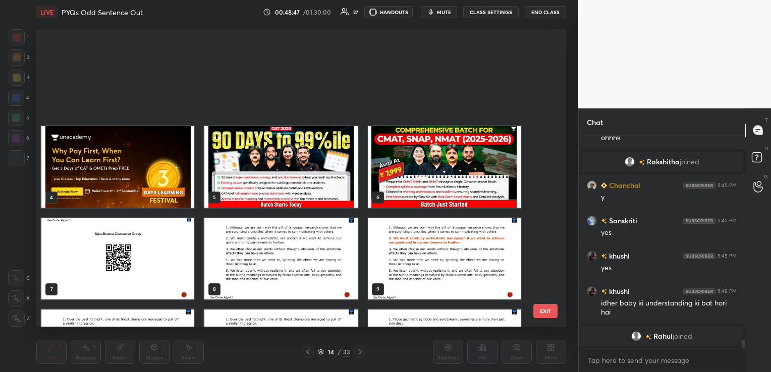
scroll to position [160, 0]
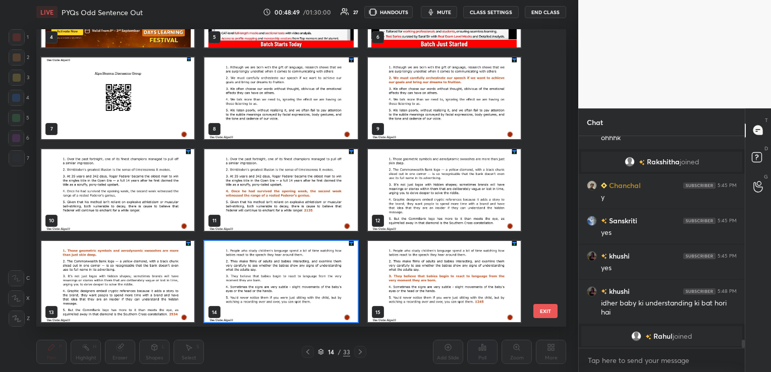
click at [140, 183] on img "grid" at bounding box center [117, 190] width 153 height 82
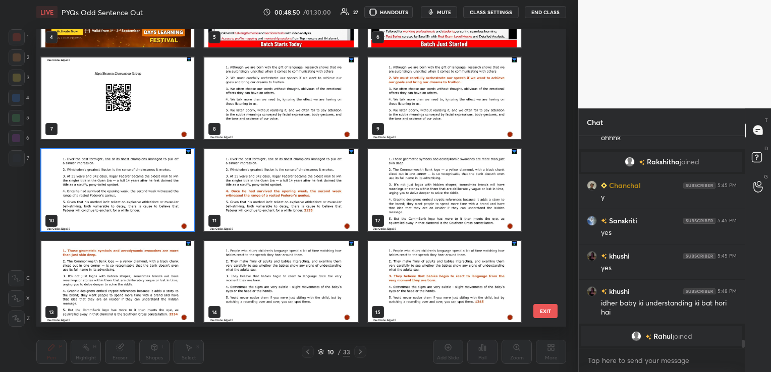
click at [140, 183] on img "grid" at bounding box center [117, 190] width 153 height 82
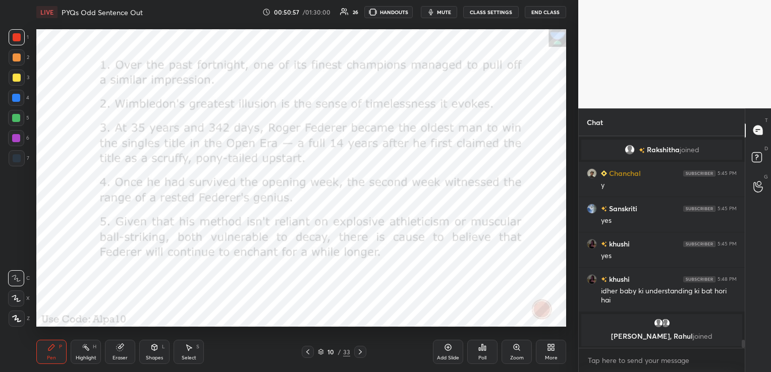
scroll to position [4, 3]
click at [482, 333] on icon at bounding box center [483, 348] width 2 height 6
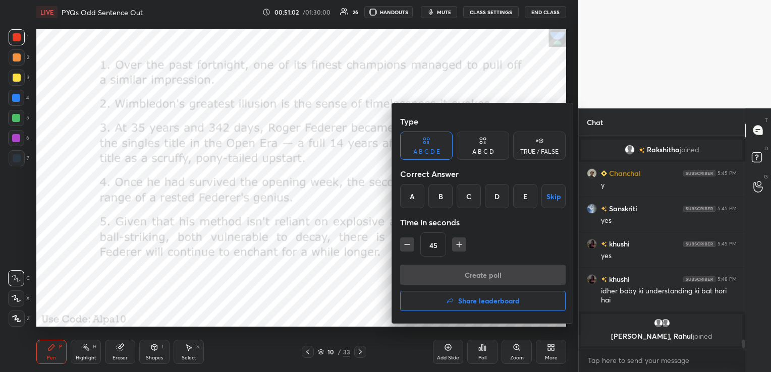
click at [489, 199] on div "D" at bounding box center [497, 196] width 24 height 24
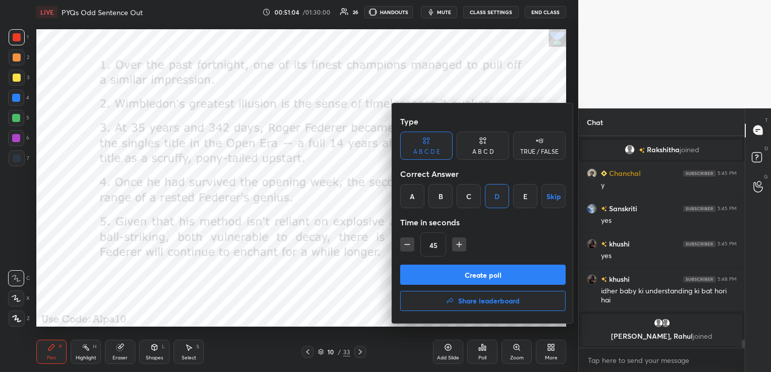
click at [456, 242] on icon "button" at bounding box center [459, 245] width 10 height 10
click at [461, 244] on icon "button" at bounding box center [459, 245] width 10 height 10
type input "90"
click at [460, 269] on button "Create poll" at bounding box center [482, 275] width 165 height 20
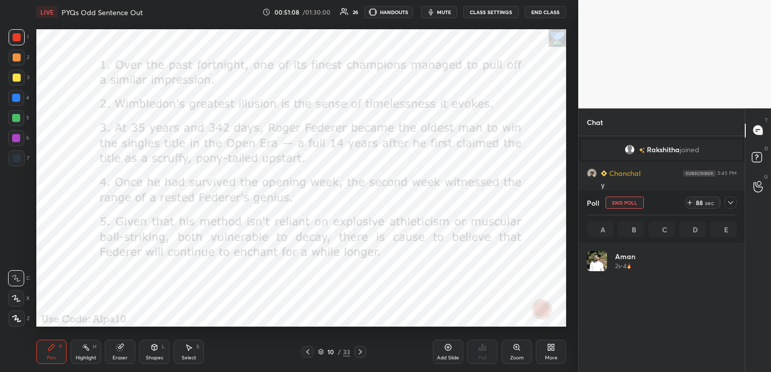
scroll to position [118, 147]
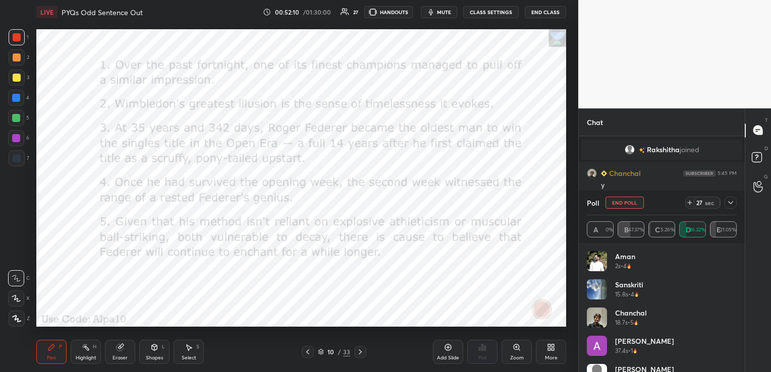
click at [728, 205] on icon at bounding box center [730, 203] width 8 height 8
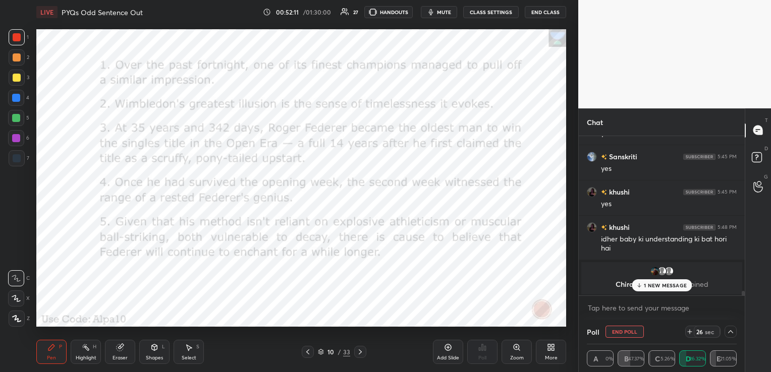
scroll to position [5366, 0]
click at [730, 332] on icon at bounding box center [730, 332] width 8 height 8
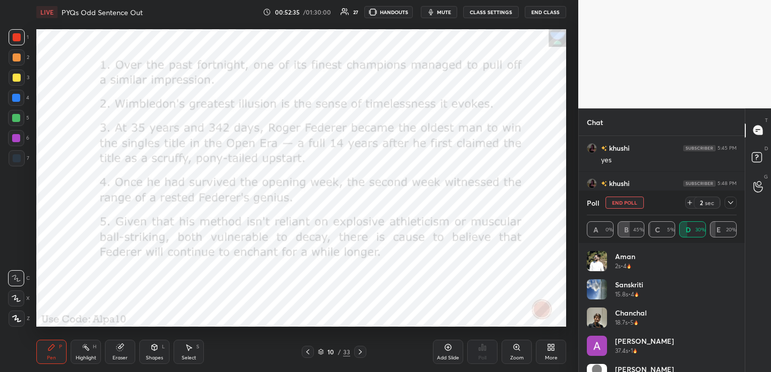
scroll to position [5309, 0]
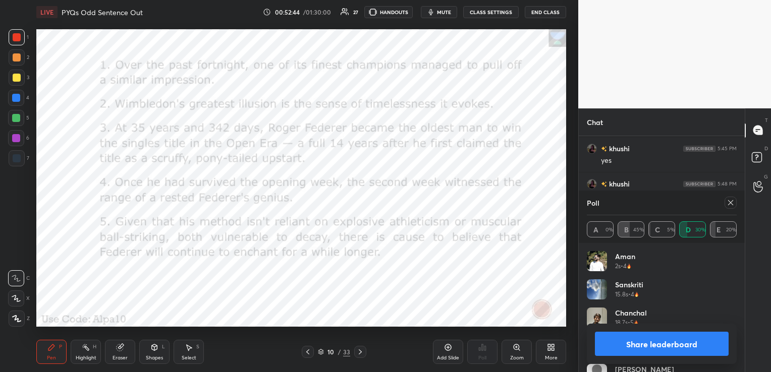
click at [732, 203] on icon at bounding box center [730, 203] width 8 height 8
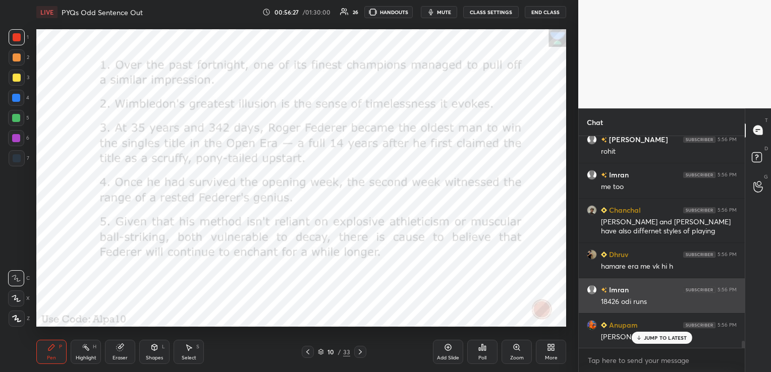
scroll to position [5991, 0]
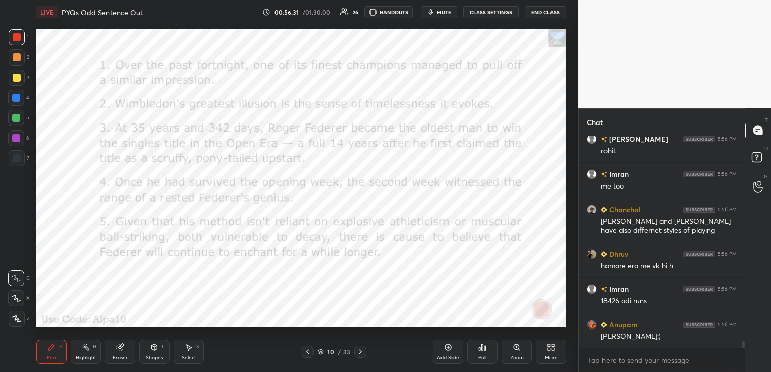
click at [323, 333] on icon at bounding box center [321, 352] width 6 height 6
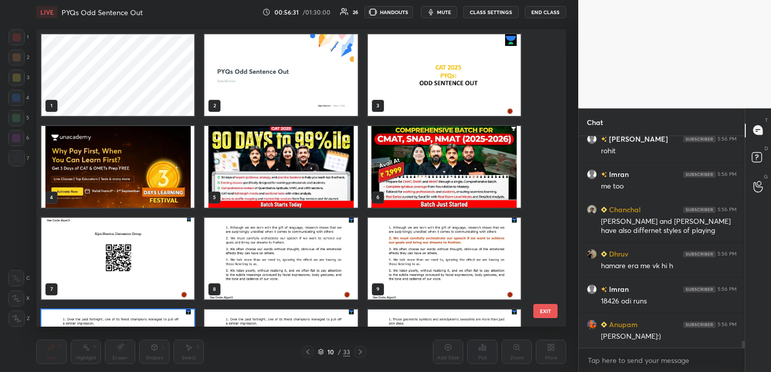
scroll to position [295, 525]
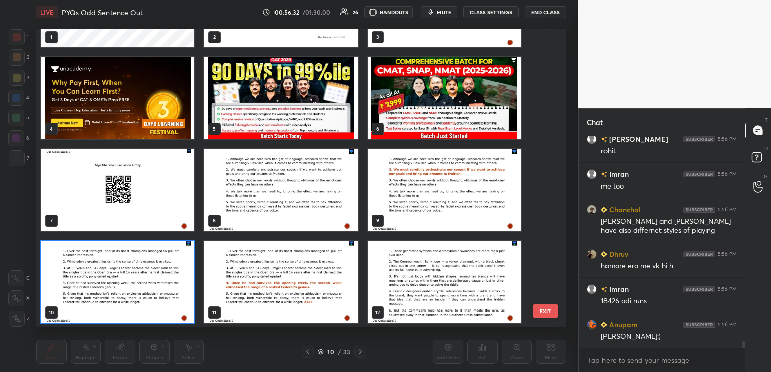
click at [297, 209] on img "grid" at bounding box center [280, 190] width 153 height 82
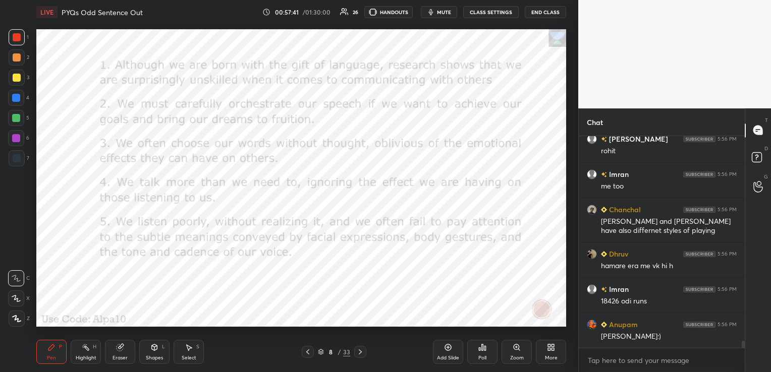
click at [435, 9] on icon "button" at bounding box center [431, 12] width 8 height 8
click at [442, 13] on span "unmute" at bounding box center [443, 12] width 22 height 7
click at [486, 333] on div "Poll" at bounding box center [482, 358] width 8 height 5
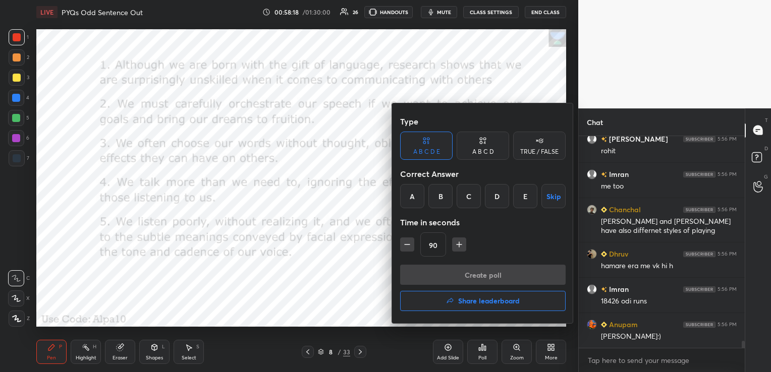
click at [444, 201] on div "B" at bounding box center [440, 196] width 24 height 24
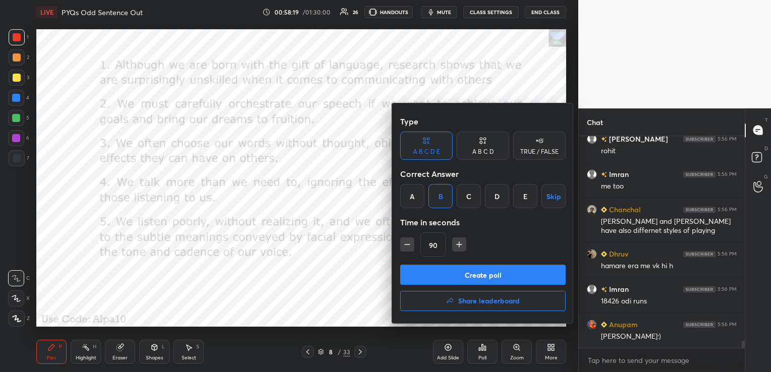
click at [477, 273] on button "Create poll" at bounding box center [482, 275] width 165 height 20
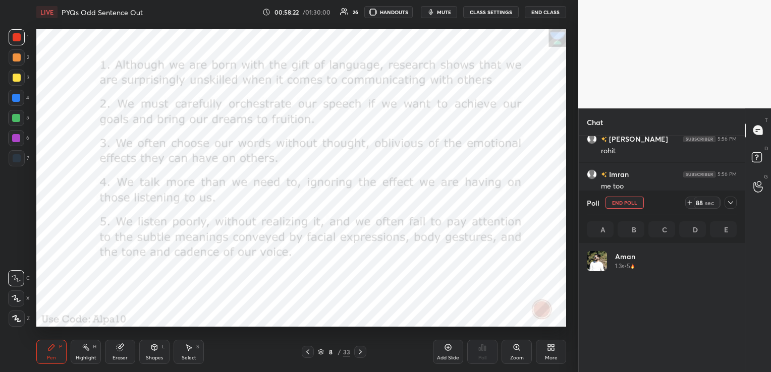
scroll to position [118, 147]
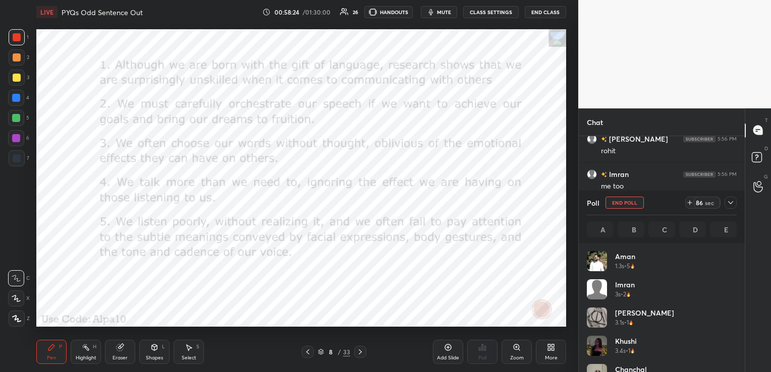
click at [430, 11] on icon "button" at bounding box center [431, 12] width 8 height 8
click at [430, 11] on icon "button" at bounding box center [427, 12] width 6 height 6
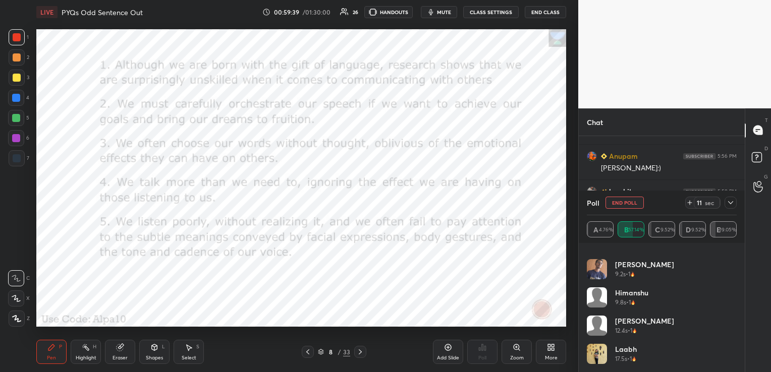
scroll to position [6204, 0]
click at [732, 202] on icon at bounding box center [730, 202] width 5 height 3
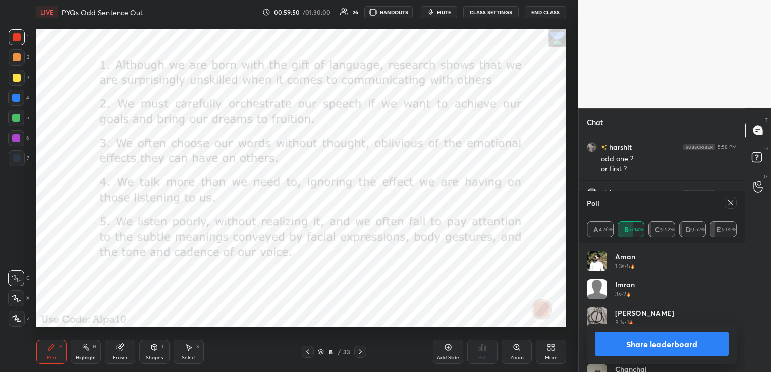
scroll to position [118, 147]
click at [730, 203] on icon at bounding box center [730, 202] width 5 height 5
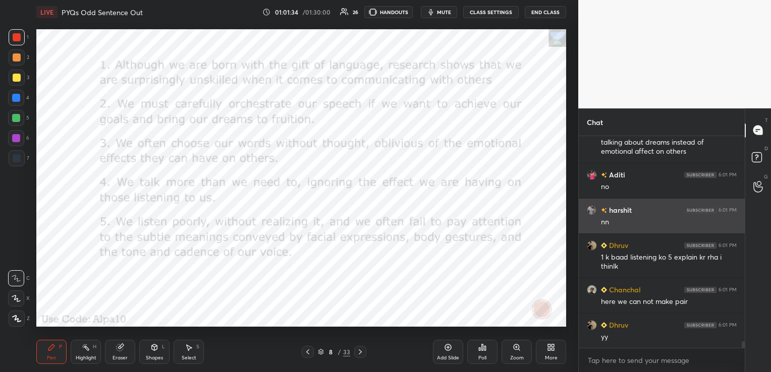
scroll to position [6621, 0]
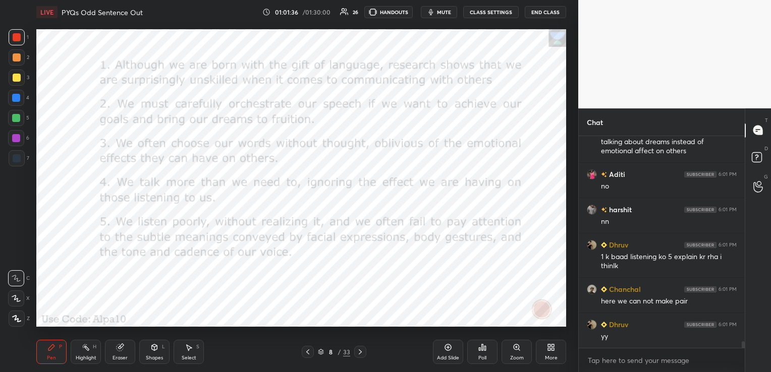
click at [435, 8] on icon "button" at bounding box center [431, 12] width 8 height 8
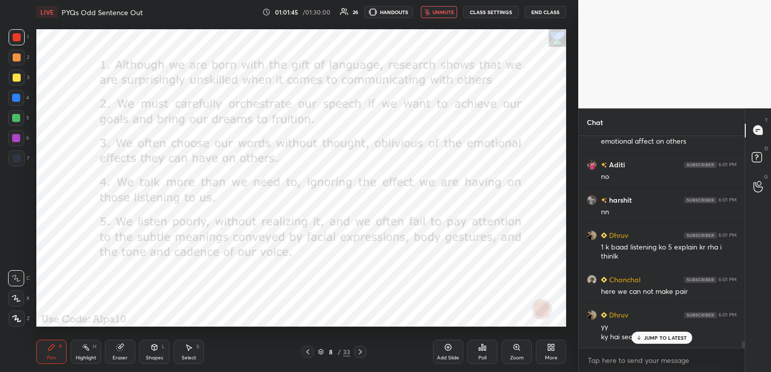
click at [436, 8] on button "unmute" at bounding box center [439, 12] width 36 height 12
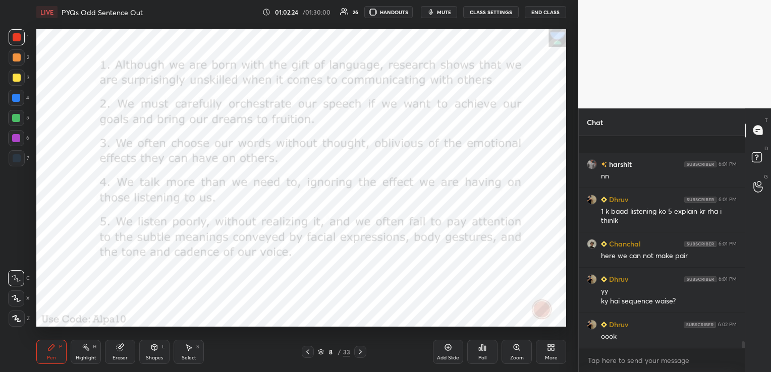
scroll to position [6737, 0]
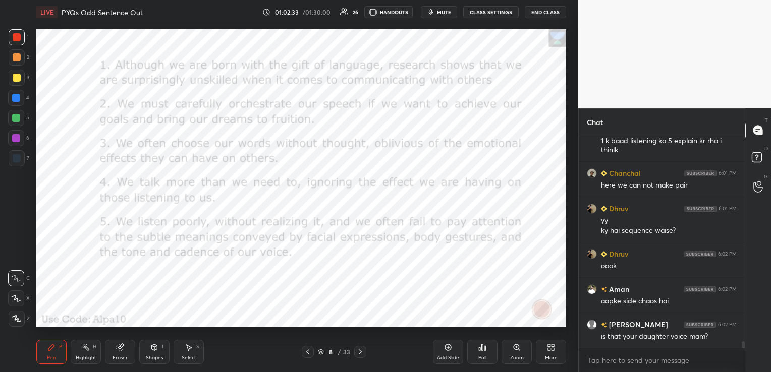
click at [360, 333] on icon at bounding box center [360, 352] width 8 height 8
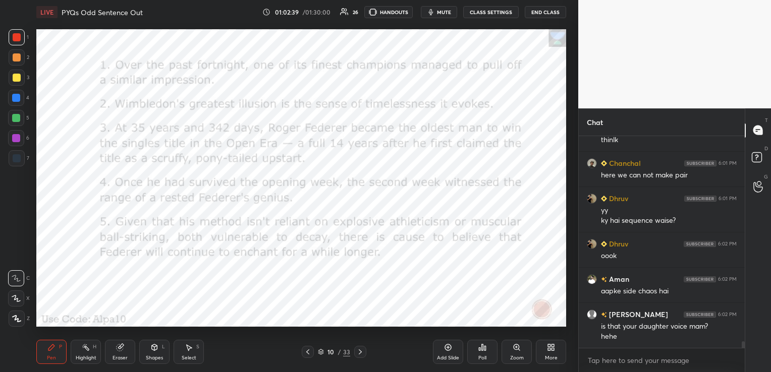
click at [359, 333] on icon at bounding box center [360, 352] width 3 height 5
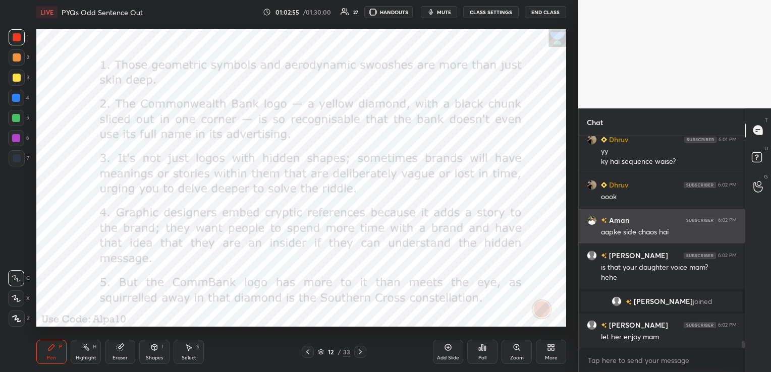
scroll to position [6358, 0]
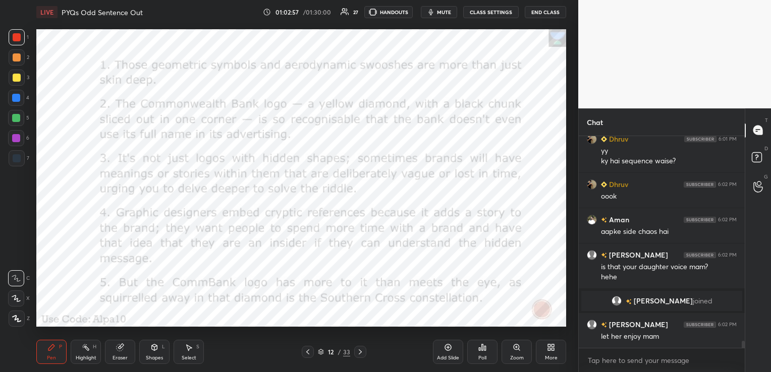
click at [451, 13] on span "mute" at bounding box center [444, 12] width 14 height 7
click at [451, 13] on span "unmute" at bounding box center [443, 12] width 22 height 7
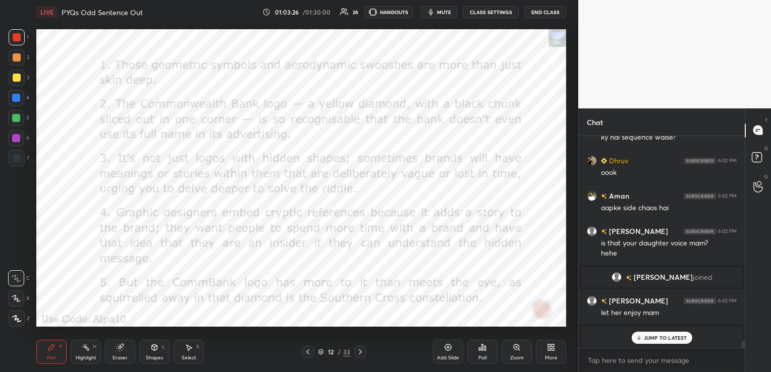
click at [443, 14] on span "mute" at bounding box center [444, 12] width 14 height 7
click at [486, 333] on div "Poll" at bounding box center [482, 352] width 30 height 24
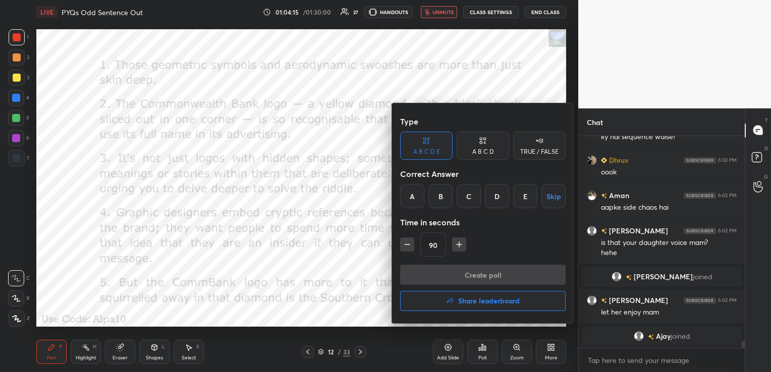
click at [412, 199] on div "A" at bounding box center [412, 196] width 24 height 24
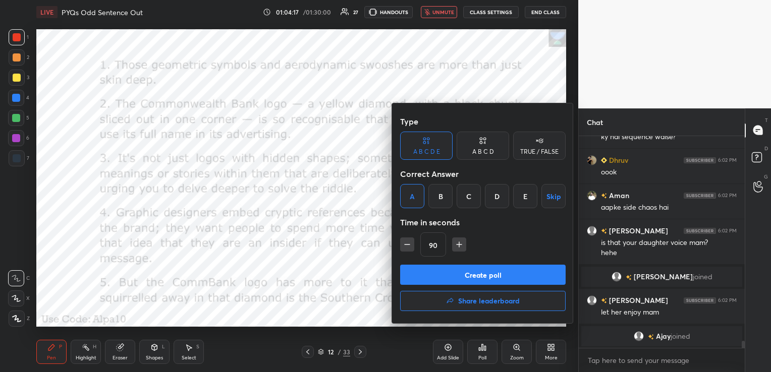
click at [460, 246] on icon "button" at bounding box center [459, 245] width 10 height 10
click at [464, 247] on icon "button" at bounding box center [464, 245] width 10 height 10
type input "120"
click at [466, 273] on button "Create poll" at bounding box center [482, 275] width 165 height 20
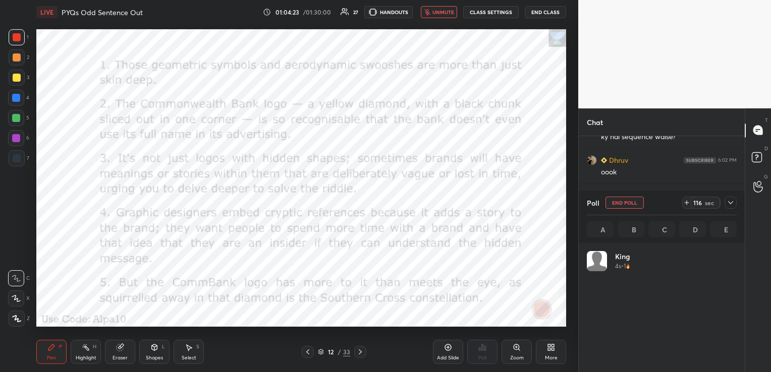
scroll to position [118, 147]
click at [451, 9] on span "unmute" at bounding box center [443, 12] width 22 height 7
click at [451, 9] on span "mute" at bounding box center [444, 12] width 14 height 7
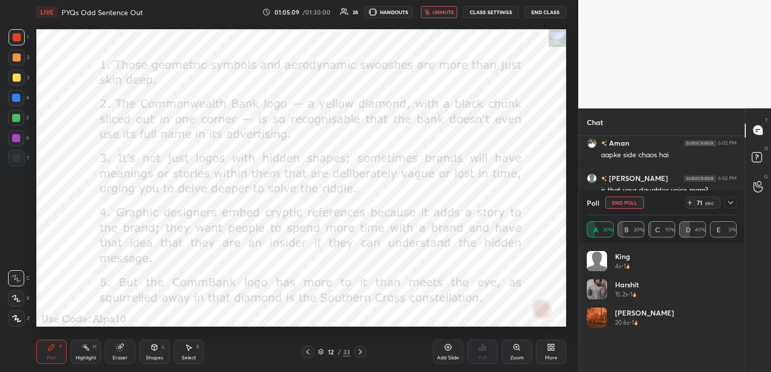
click at [436, 11] on span "unmute" at bounding box center [443, 12] width 22 height 7
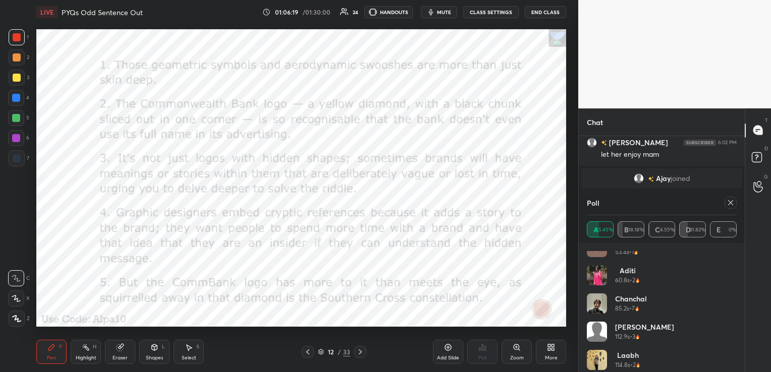
scroll to position [161, 0]
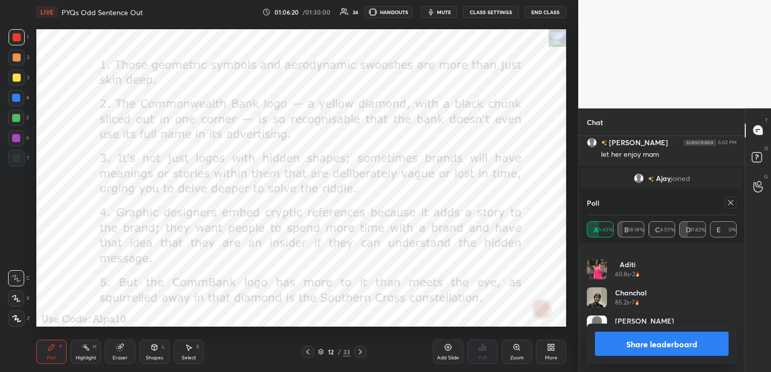
click at [733, 199] on icon at bounding box center [730, 203] width 8 height 8
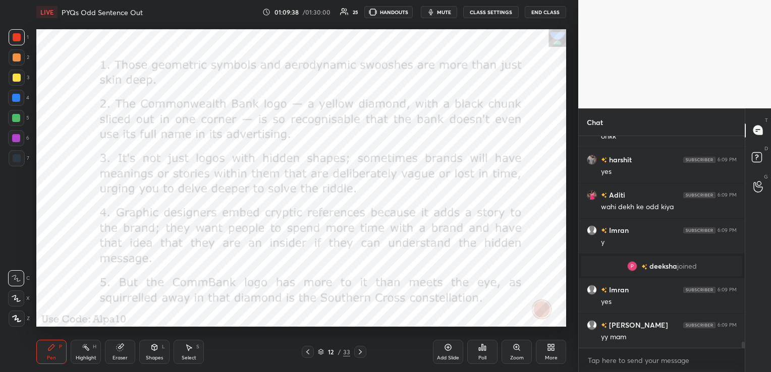
scroll to position [7232, 0]
click at [124, 333] on div "Eraser" at bounding box center [120, 352] width 30 height 24
click at [22, 322] on span "Erase all" at bounding box center [16, 318] width 15 height 7
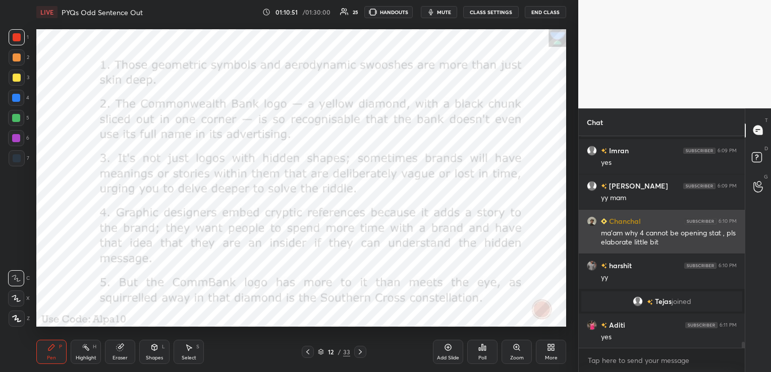
scroll to position [7341, 0]
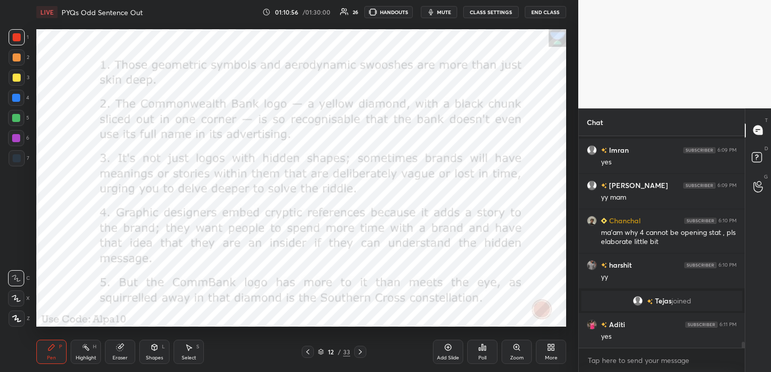
click at [118, 333] on div "Eraser" at bounding box center [120, 352] width 30 height 24
click at [20, 318] on span "Erase all" at bounding box center [16, 318] width 15 height 7
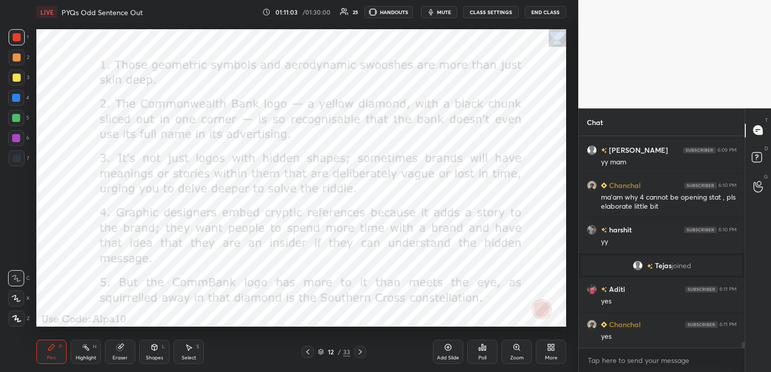
click at [319, 333] on icon at bounding box center [320, 353] width 5 height 2
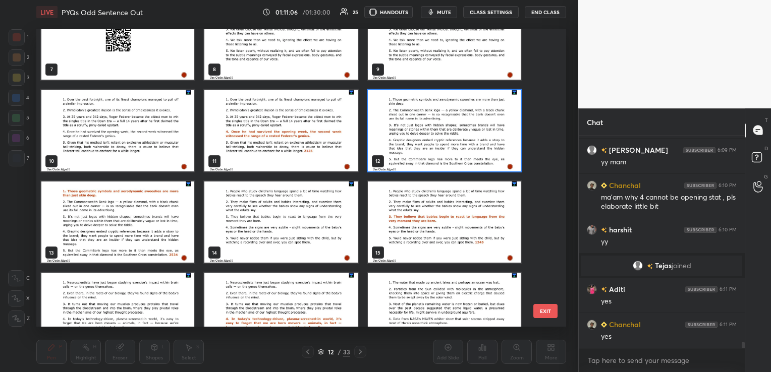
scroll to position [422, 0]
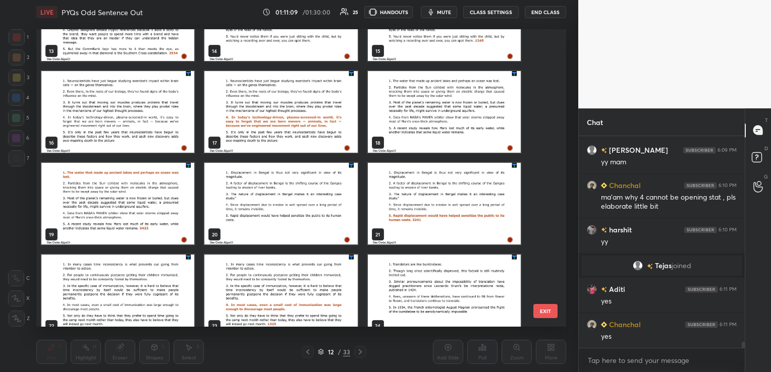
click at [146, 284] on img "grid" at bounding box center [117, 296] width 153 height 82
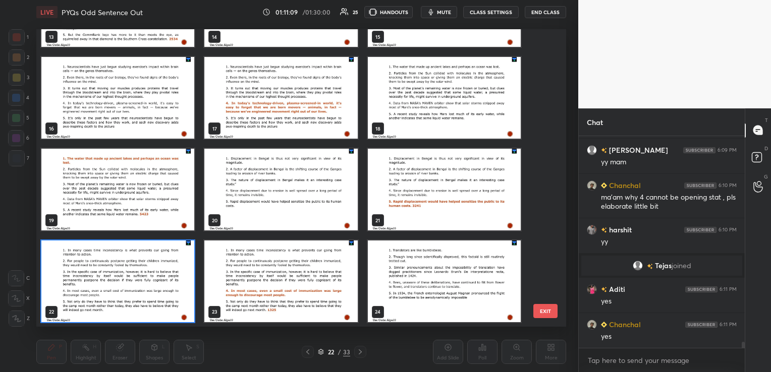
click at [146, 284] on img "grid" at bounding box center [117, 282] width 153 height 82
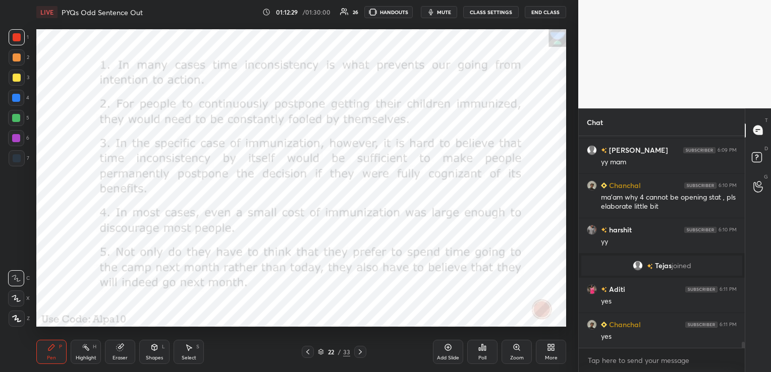
click at [481, 333] on div "Poll" at bounding box center [482, 352] width 30 height 24
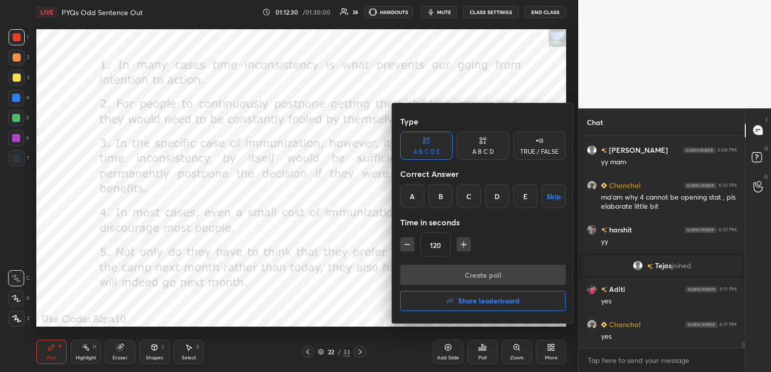
click at [496, 196] on div "D" at bounding box center [497, 196] width 24 height 24
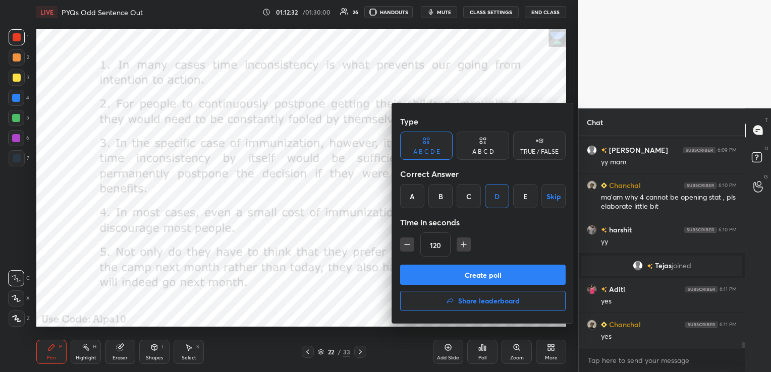
click at [486, 271] on button "Create poll" at bounding box center [482, 275] width 165 height 20
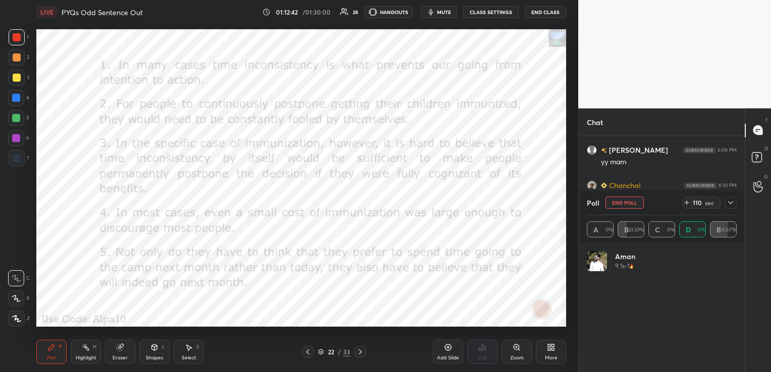
scroll to position [118, 147]
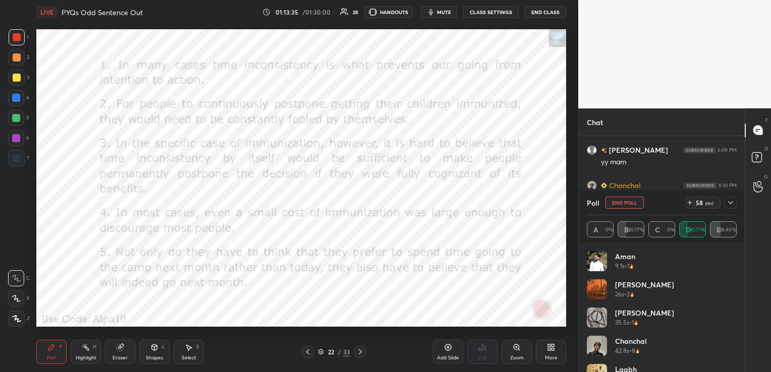
click at [729, 205] on icon at bounding box center [730, 203] width 8 height 8
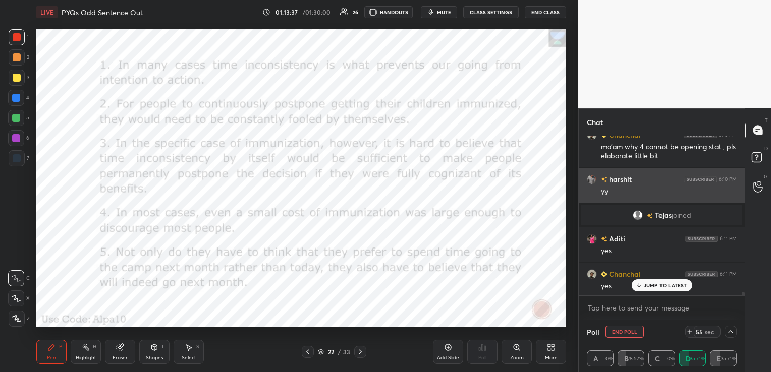
scroll to position [7429, 0]
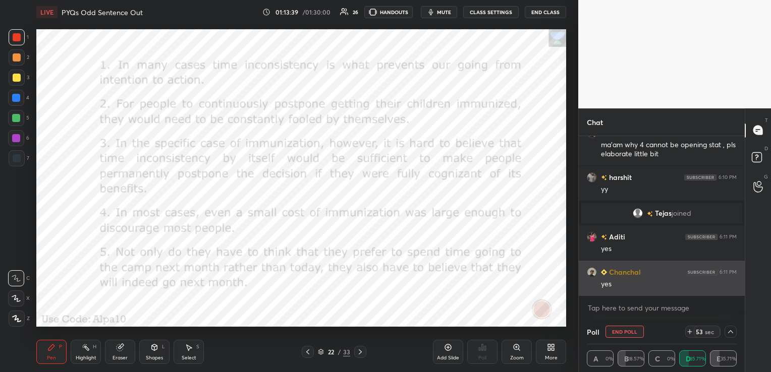
click at [591, 269] on img "grid" at bounding box center [592, 272] width 10 height 10
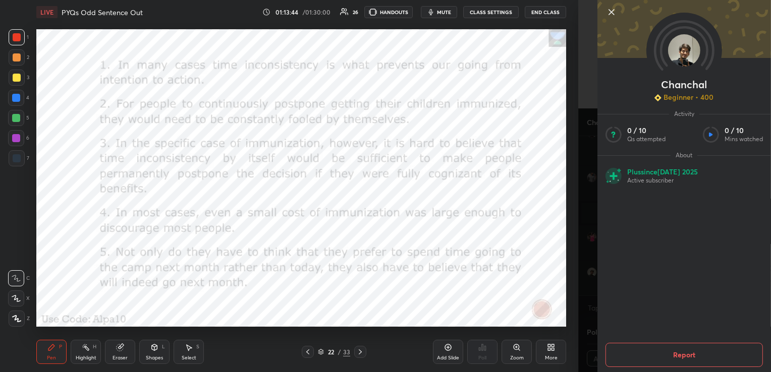
click at [614, 13] on icon at bounding box center [611, 12] width 12 height 12
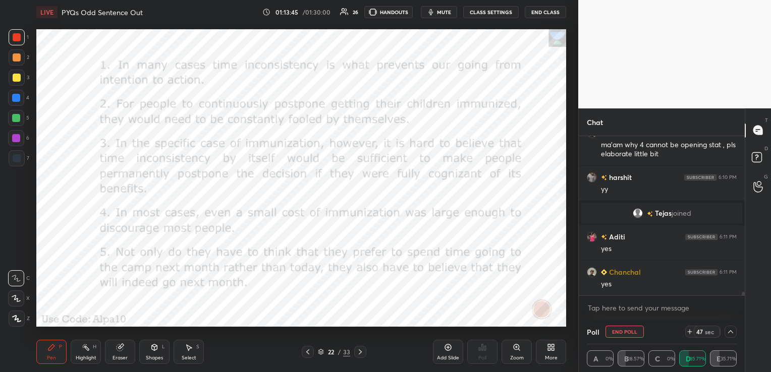
click at [730, 329] on icon at bounding box center [730, 332] width 8 height 8
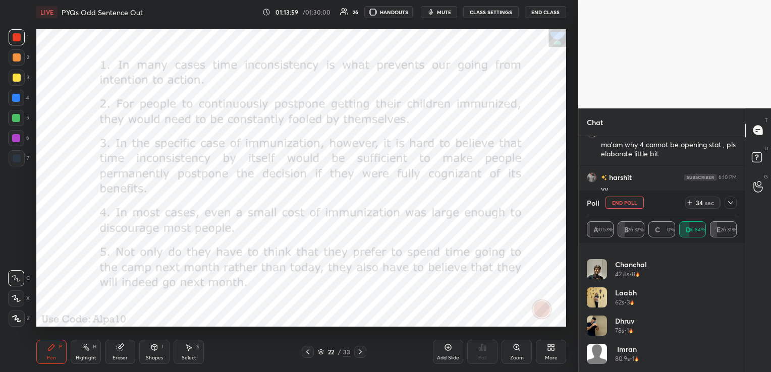
scroll to position [105, 0]
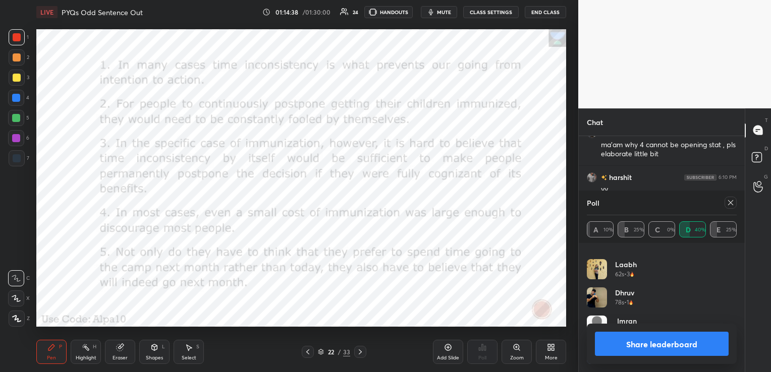
click at [728, 205] on icon at bounding box center [730, 203] width 8 height 8
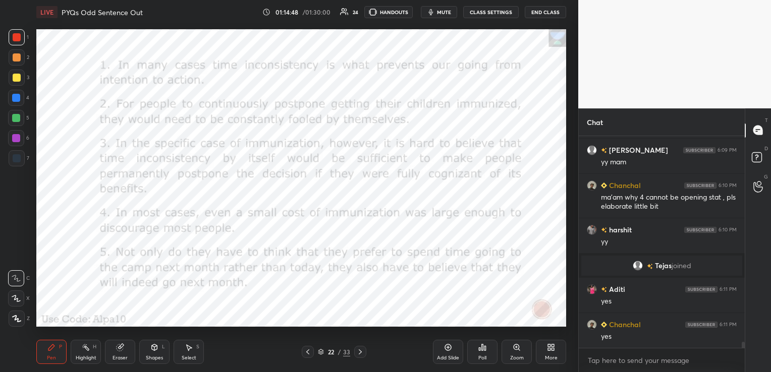
scroll to position [7411, 0]
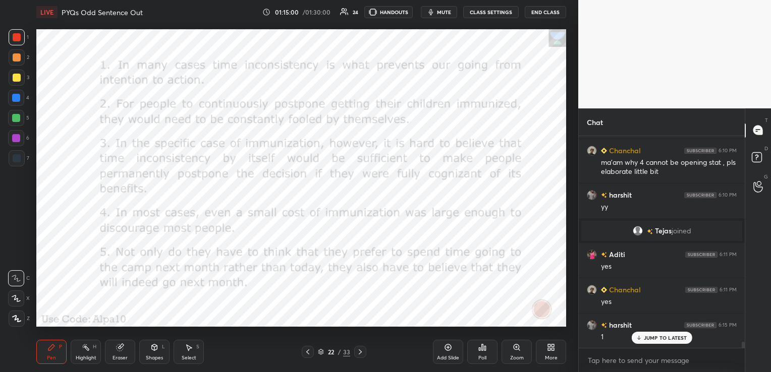
click at [440, 9] on span "mute" at bounding box center [444, 12] width 14 height 7
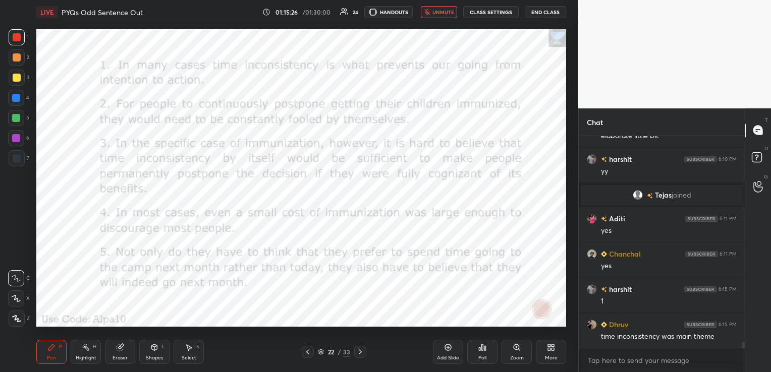
click at [440, 9] on span "unmute" at bounding box center [443, 12] width 22 height 7
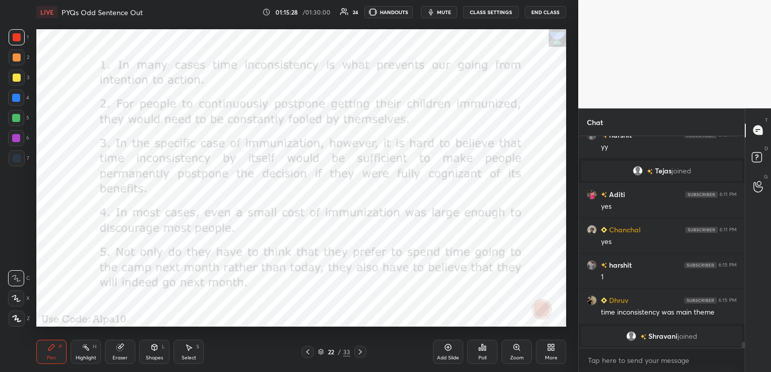
click at [440, 9] on span "mute" at bounding box center [444, 12] width 14 height 7
click at [440, 9] on span "unmute" at bounding box center [443, 12] width 22 height 7
click at [439, 7] on button "mute" at bounding box center [439, 12] width 36 height 12
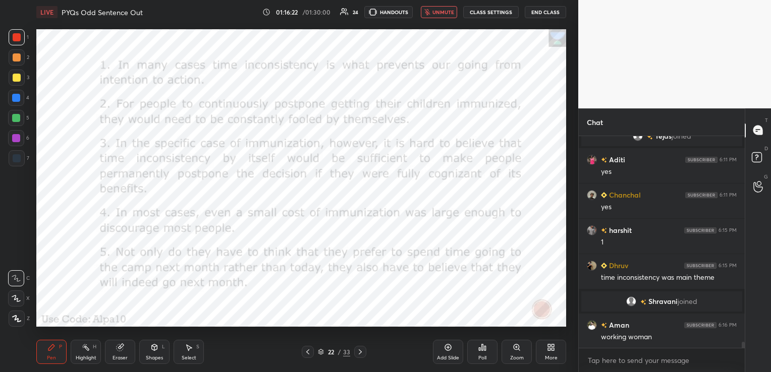
scroll to position [7481, 0]
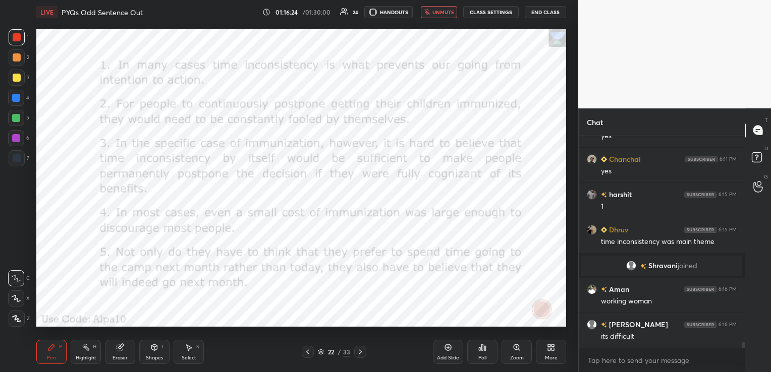
click at [439, 7] on button "unmute" at bounding box center [439, 12] width 36 height 12
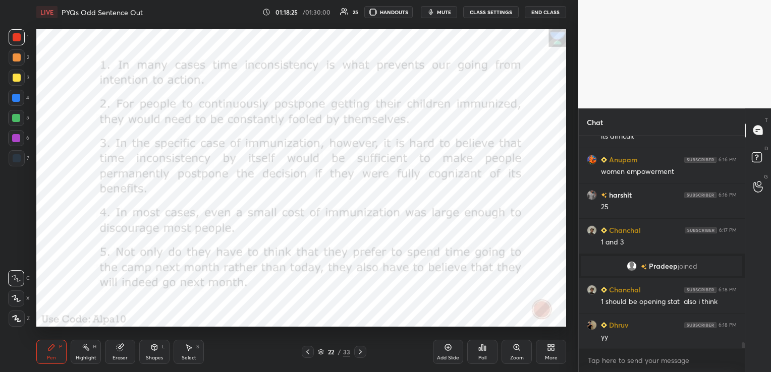
scroll to position [7717, 0]
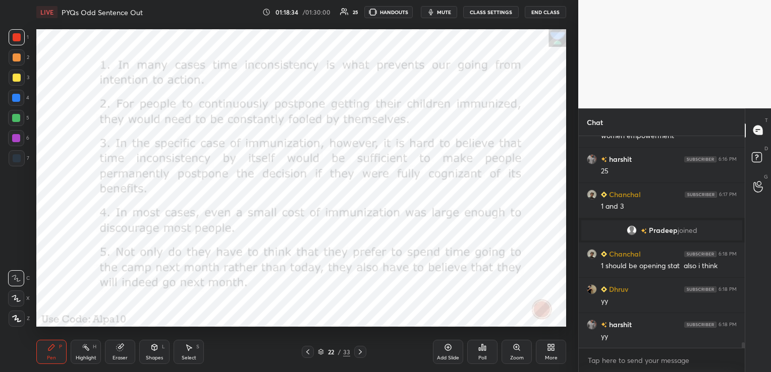
click at [124, 333] on div "Eraser" at bounding box center [120, 352] width 30 height 24
click at [19, 317] on span "Erase all" at bounding box center [16, 318] width 15 height 7
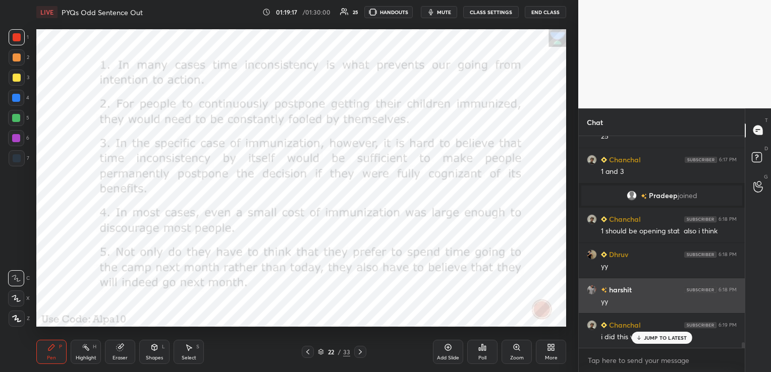
scroll to position [7753, 0]
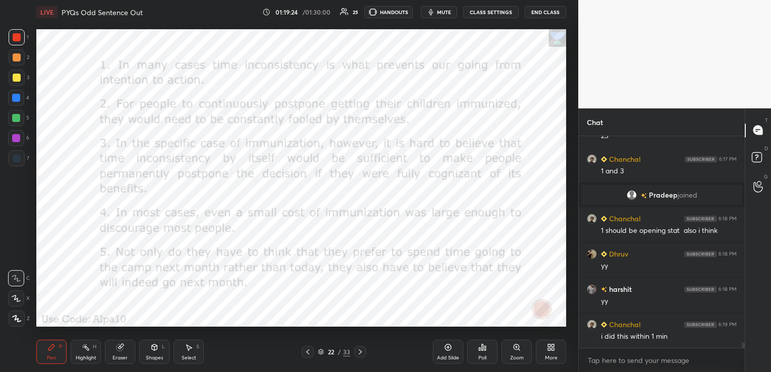
click at [316, 333] on div "22 / 33" at bounding box center [334, 352] width 65 height 12
click at [319, 333] on icon at bounding box center [321, 352] width 6 height 6
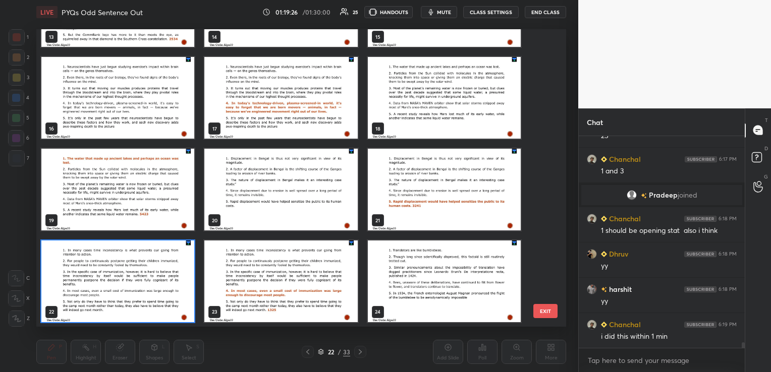
scroll to position [7788, 0]
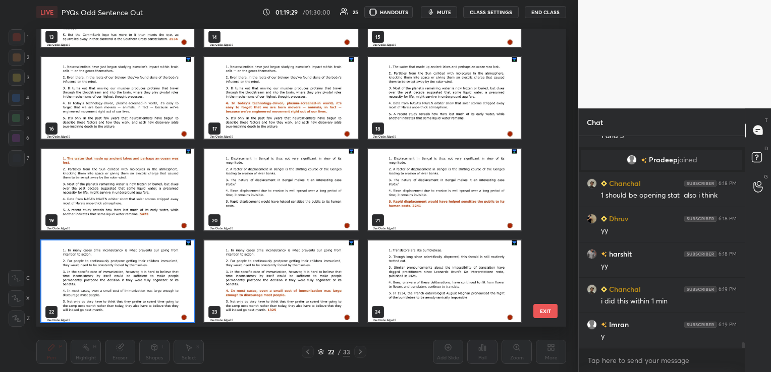
click at [108, 86] on img "grid" at bounding box center [117, 98] width 153 height 82
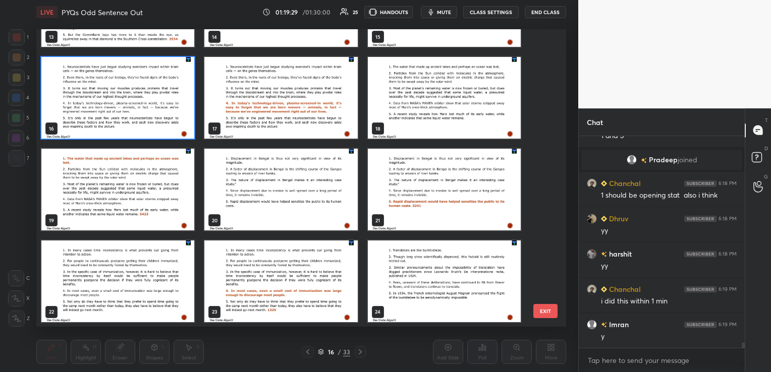
click at [108, 86] on img "grid" at bounding box center [117, 98] width 153 height 82
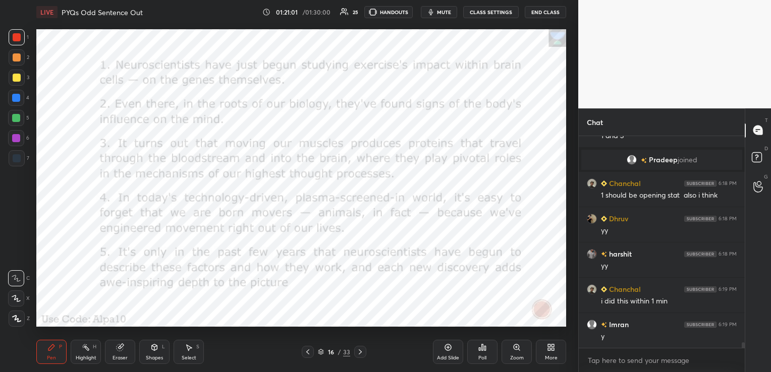
scroll to position [7812, 0]
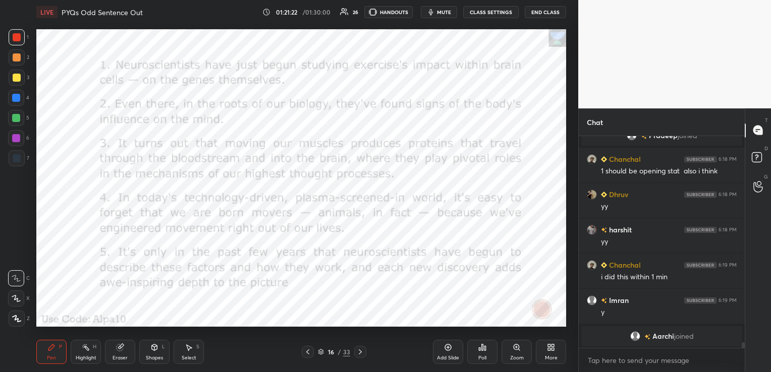
click at [483, 333] on div "Poll" at bounding box center [482, 352] width 30 height 24
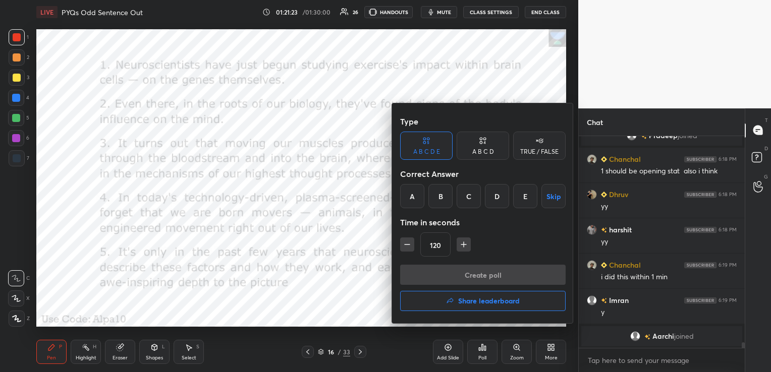
click at [493, 196] on div "D" at bounding box center [497, 196] width 24 height 24
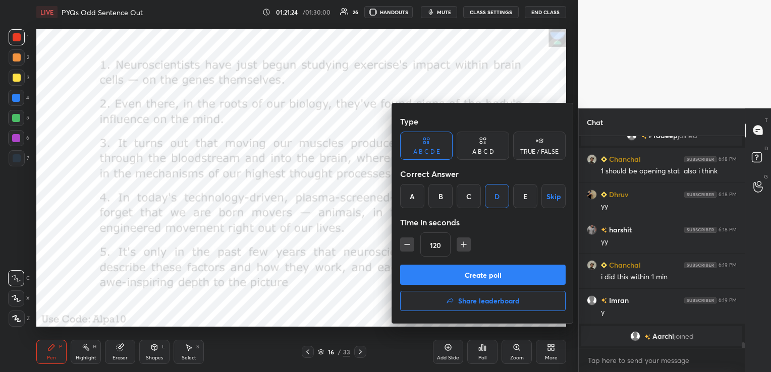
click at [492, 273] on button "Create poll" at bounding box center [482, 275] width 165 height 20
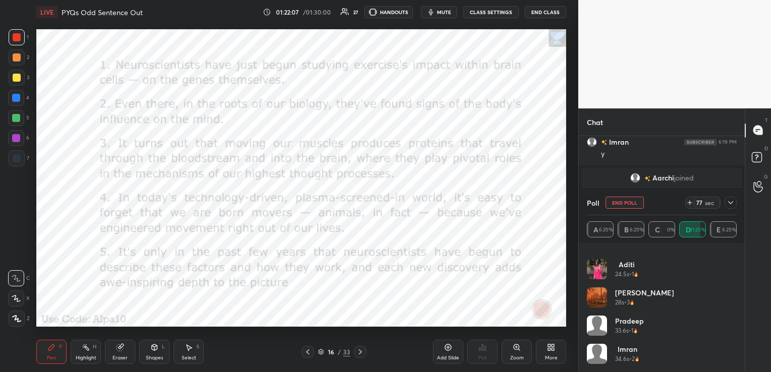
scroll to position [7867, 0]
click at [734, 205] on icon at bounding box center [730, 203] width 8 height 8
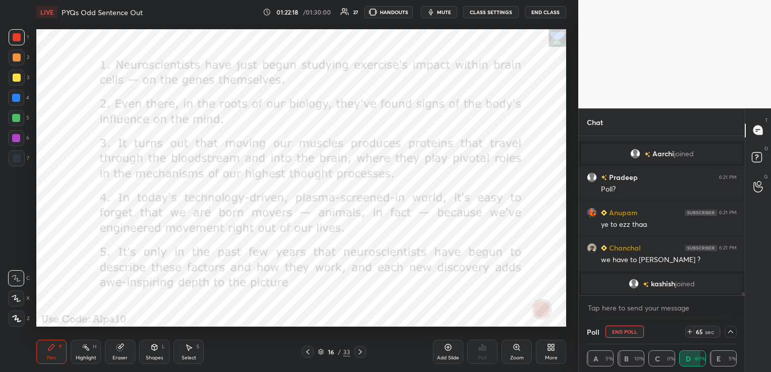
click at [730, 332] on icon at bounding box center [730, 332] width 8 height 8
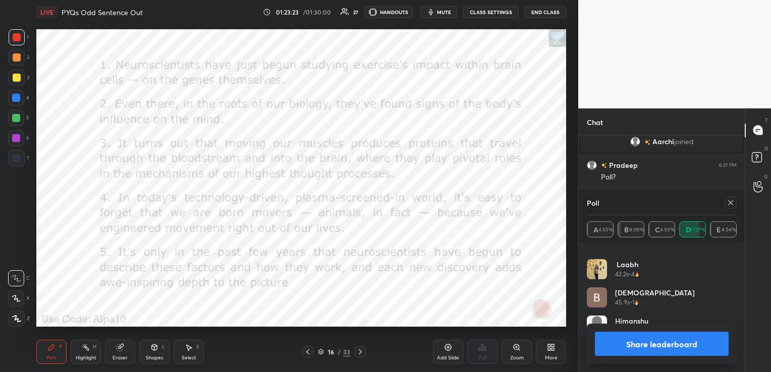
scroll to position [7883, 0]
click at [732, 201] on icon at bounding box center [730, 203] width 8 height 8
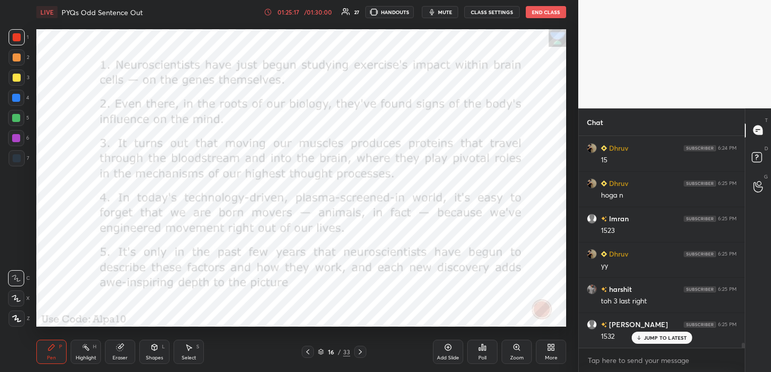
scroll to position [8541, 0]
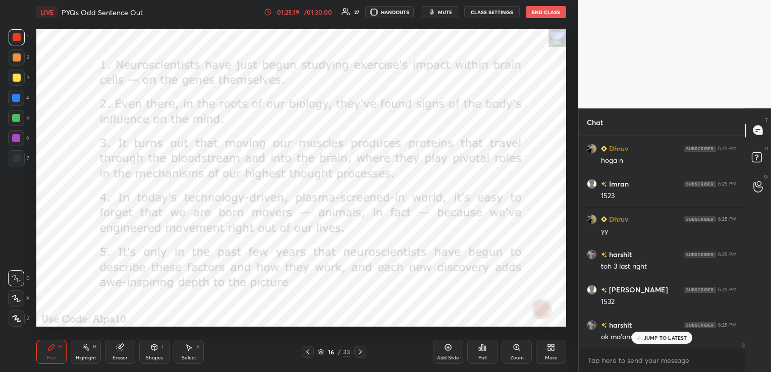
click at [320, 333] on icon at bounding box center [320, 351] width 5 height 3
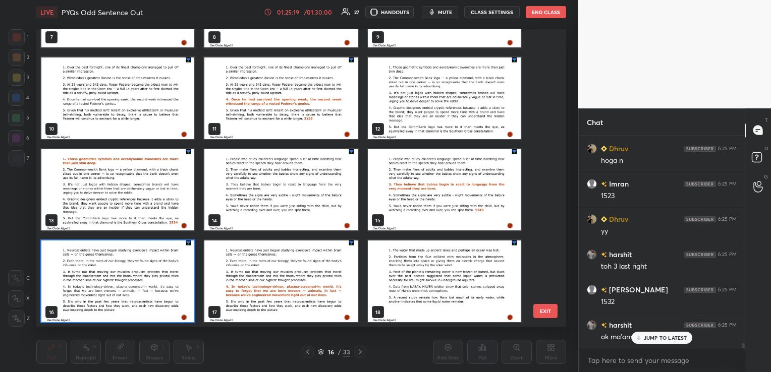
scroll to position [8577, 0]
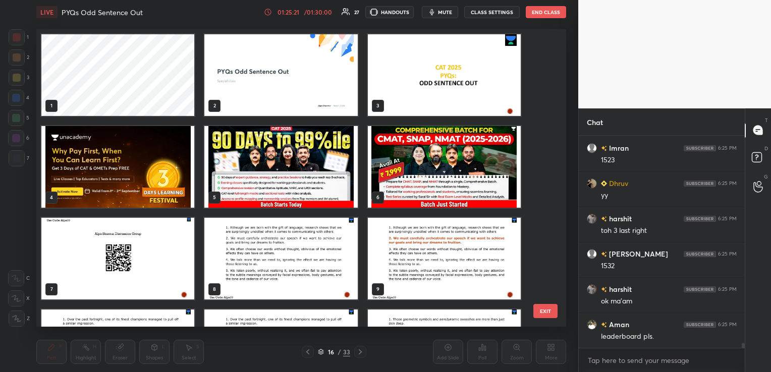
click at [137, 268] on img "grid" at bounding box center [117, 258] width 153 height 82
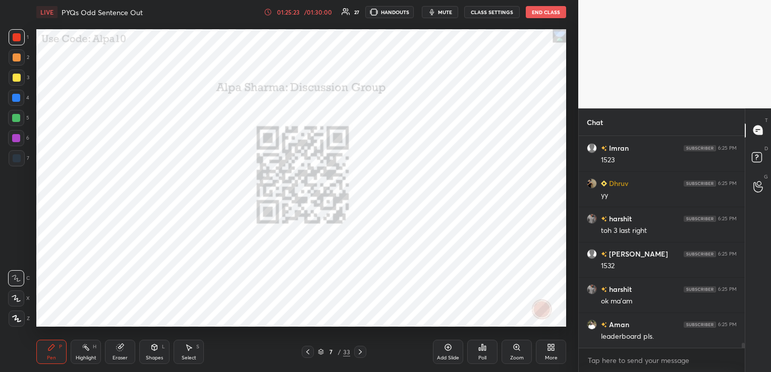
click at [486, 333] on div "Poll" at bounding box center [482, 352] width 30 height 24
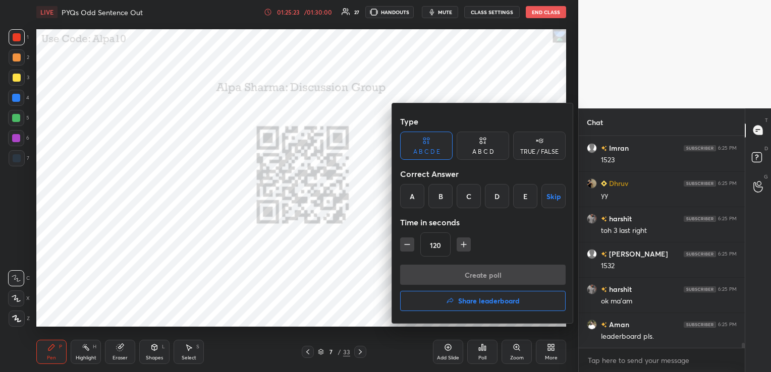
click at [474, 305] on h4 "Share leaderboard" at bounding box center [489, 301] width 62 height 7
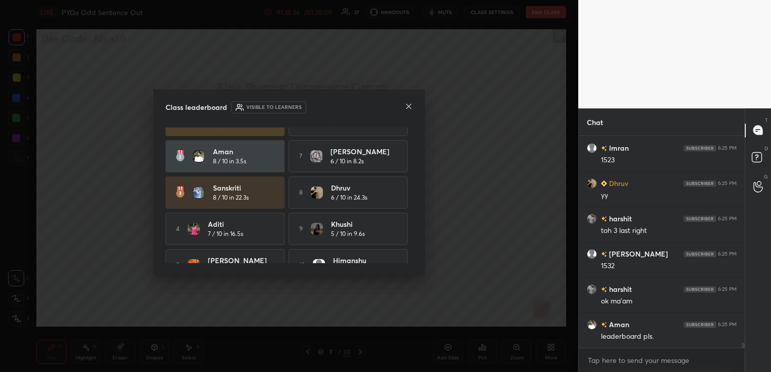
scroll to position [44, 0]
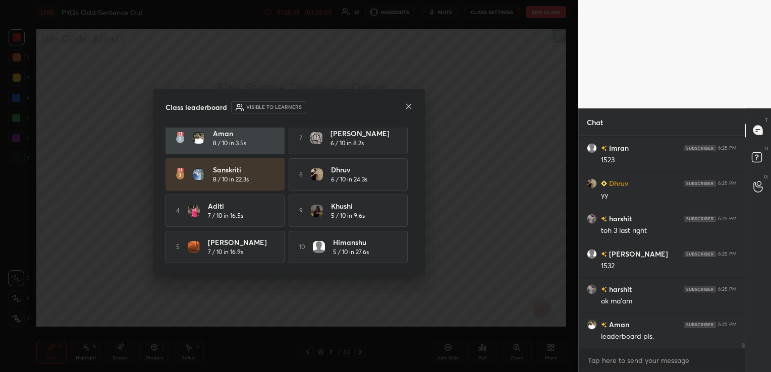
click at [407, 103] on icon at bounding box center [409, 106] width 8 height 8
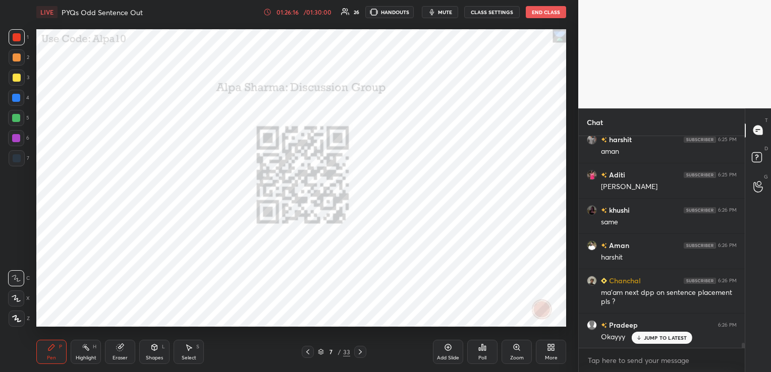
scroll to position [8798, 0]
click at [623, 333] on body "1 2 3 4 5 6 7 C X Z C X Z E E Erase all H H LIVE PYQs Odd Sentence Out 01:26:16…" at bounding box center [385, 186] width 771 height 372
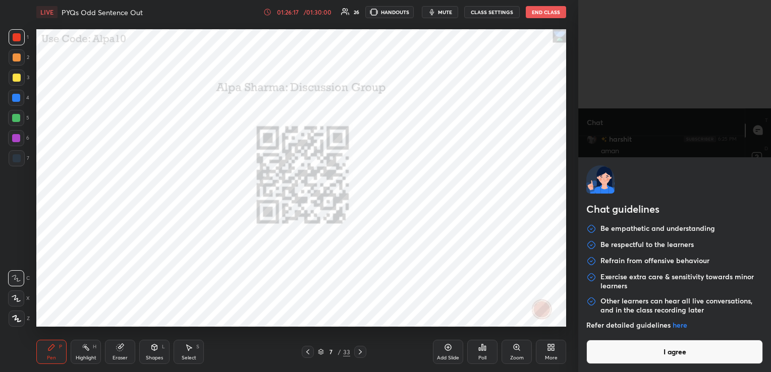
click at [621, 333] on button "I agree" at bounding box center [674, 352] width 177 height 24
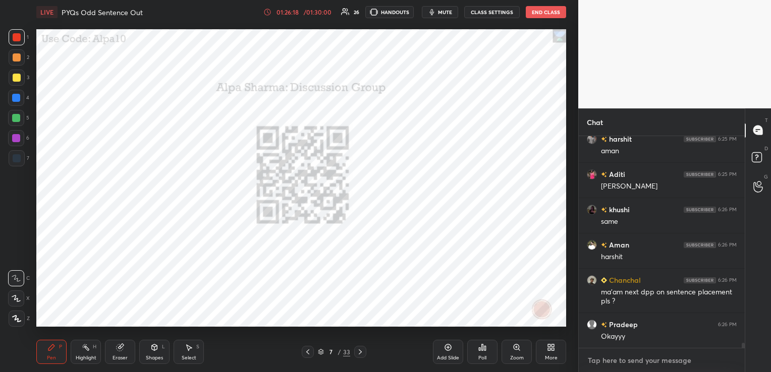
click at [624, 333] on textarea at bounding box center [662, 361] width 150 height 16
paste textarea "[URL][DOMAIN_NAME]"
type textarea "[URL][DOMAIN_NAME]"
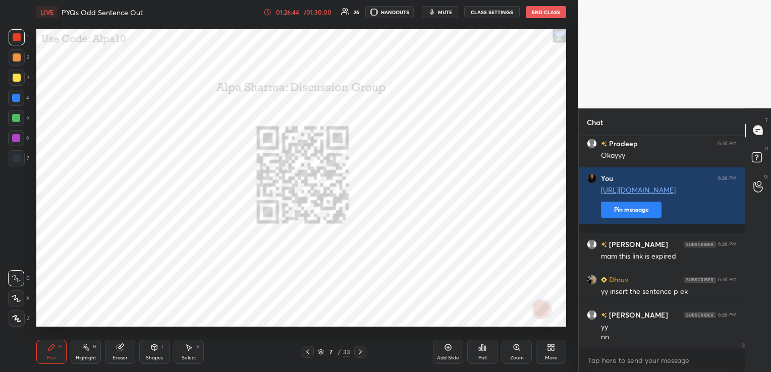
scroll to position [9015, 0]
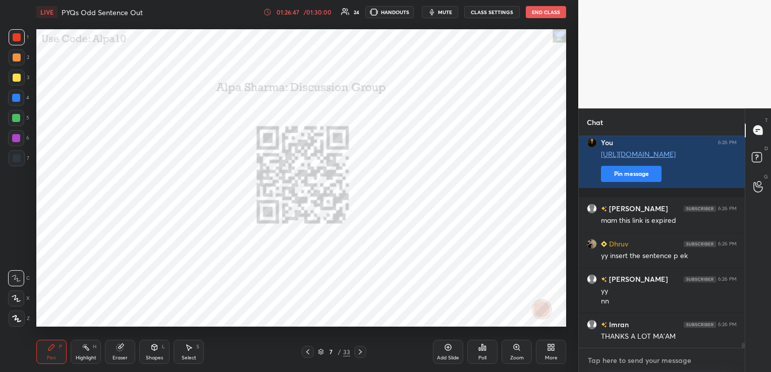
click at [671, 333] on textarea at bounding box center [662, 361] width 150 height 16
paste textarea "[URL][DOMAIN_NAME]"
type textarea "[URL][DOMAIN_NAME]"
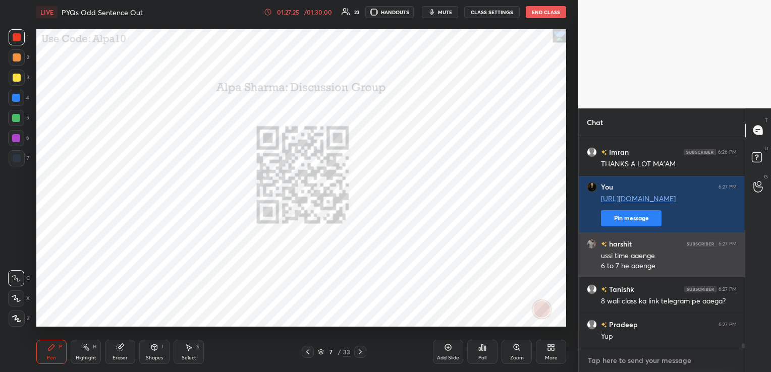
scroll to position [9223, 0]
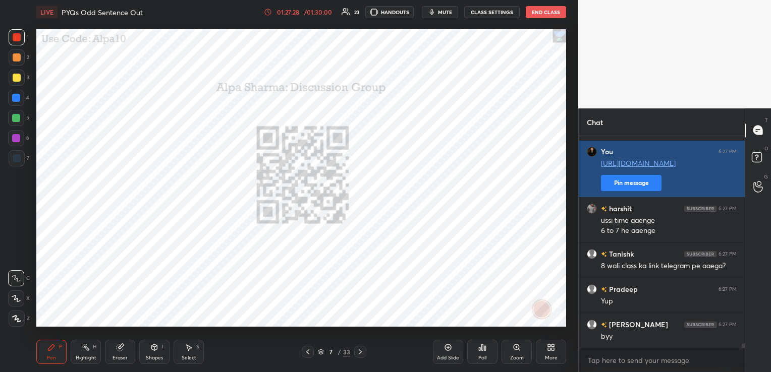
click at [626, 184] on button "Pin message" at bounding box center [631, 183] width 61 height 16
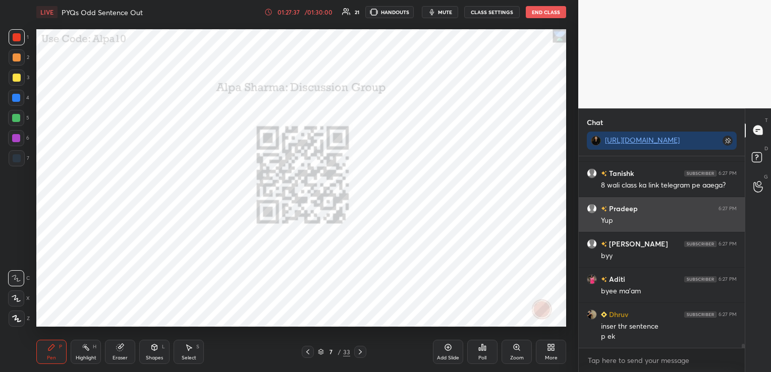
scroll to position [9358, 0]
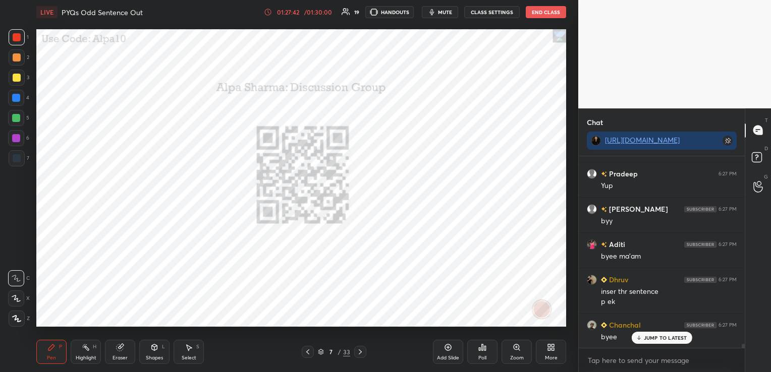
click at [547, 15] on button "End Class" at bounding box center [546, 12] width 40 height 12
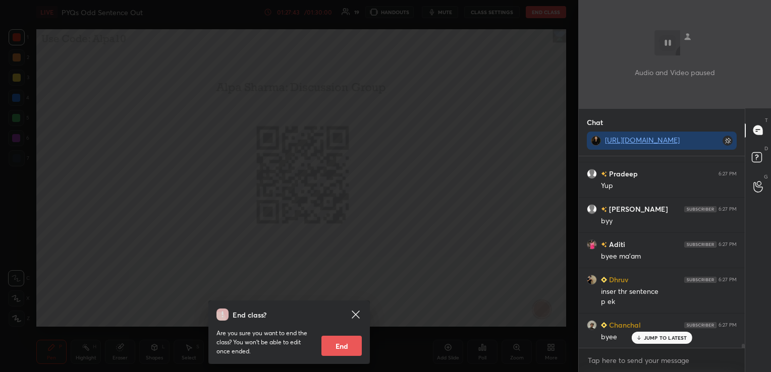
scroll to position [9394, 0]
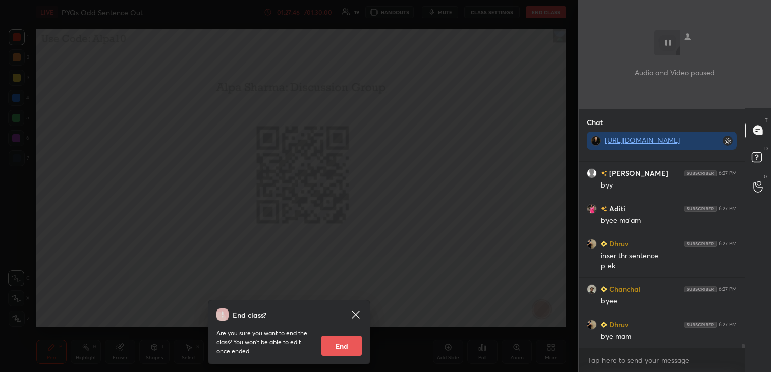
click at [350, 333] on button "End" at bounding box center [341, 346] width 40 height 20
